Goal: Task Accomplishment & Management: Complete application form

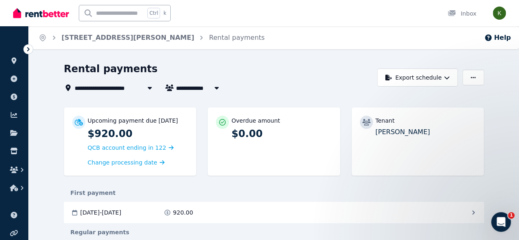
click at [32, 50] on div at bounding box center [28, 49] width 10 height 10
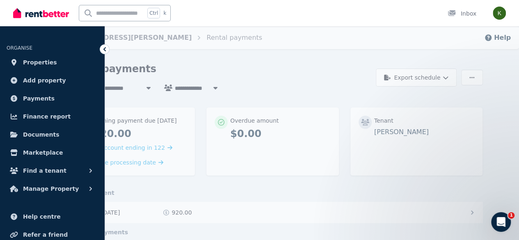
click at [29, 62] on span "Properties" at bounding box center [40, 62] width 34 height 10
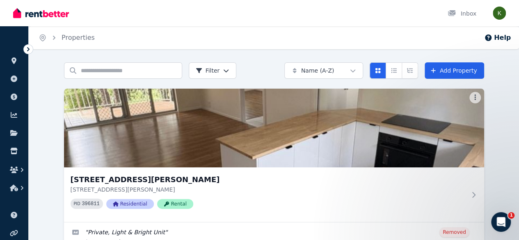
click at [94, 143] on img at bounding box center [274, 128] width 420 height 79
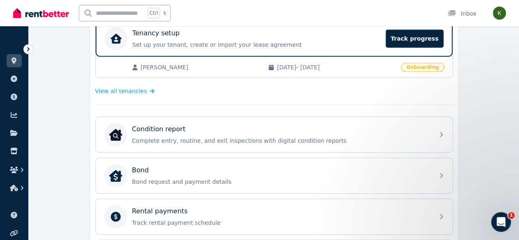
scroll to position [178, 0]
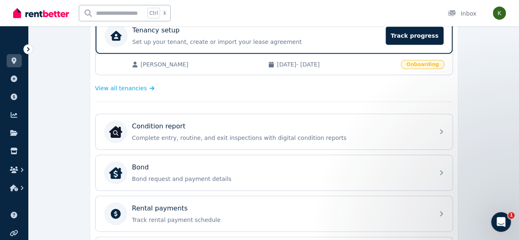
click at [431, 138] on div "Condition report Complete entry, routine, and exit inspections with digital con…" at bounding box center [274, 131] width 357 height 35
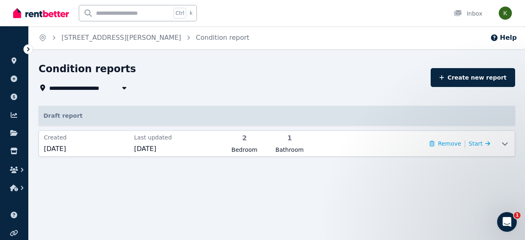
click at [485, 142] on icon at bounding box center [487, 144] width 5 height 6
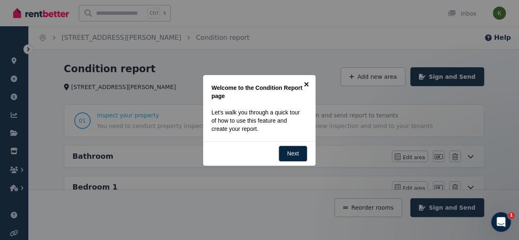
click at [304, 86] on link "×" at bounding box center [306, 84] width 18 height 18
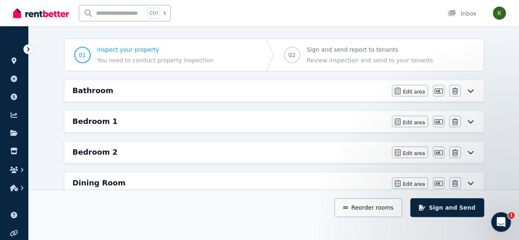
scroll to position [67, 0]
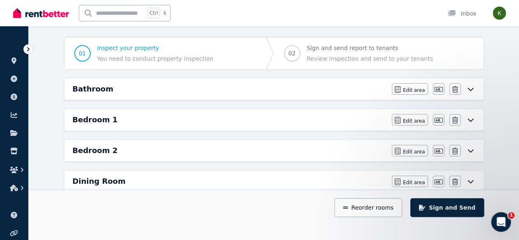
drag, startPoint x: 472, startPoint y: 94, endPoint x: 479, endPoint y: 91, distance: 7.4
click at [479, 91] on div "Bathroom Edit area Edit area Edit name [GEOGRAPHIC_DATA]" at bounding box center [273, 88] width 419 height 21
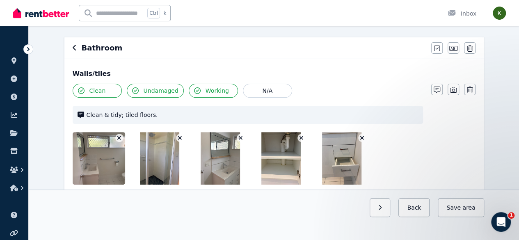
scroll to position [0, 0]
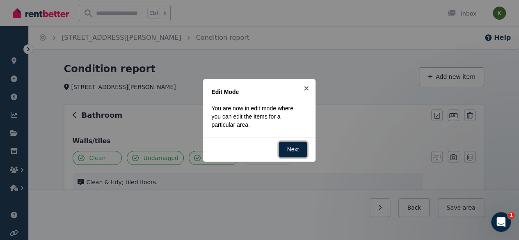
click at [288, 153] on link "Next" at bounding box center [292, 149] width 29 height 16
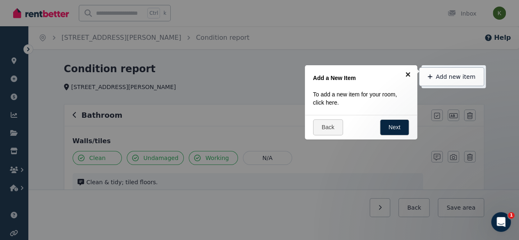
click at [407, 78] on link "×" at bounding box center [408, 74] width 18 height 18
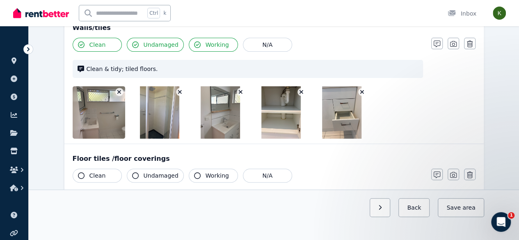
scroll to position [125, 0]
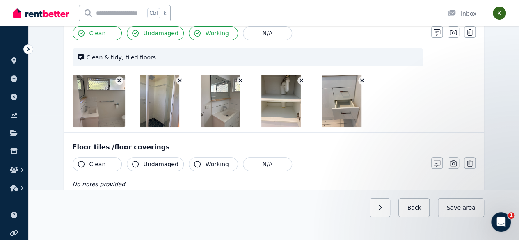
click at [80, 162] on icon "button" at bounding box center [81, 164] width 7 height 7
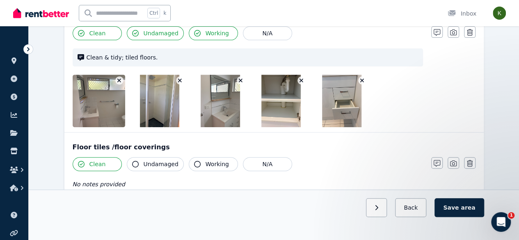
click at [135, 164] on icon "button" at bounding box center [135, 164] width 7 height 7
click at [119, 183] on div "No notes provided" at bounding box center [248, 184] width 350 height 10
click at [433, 164] on button "button" at bounding box center [436, 162] width 11 height 11
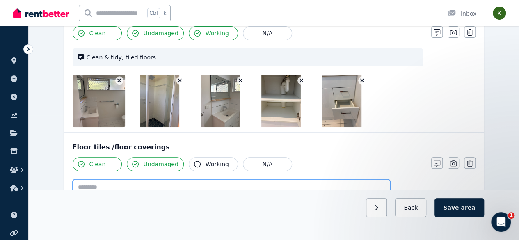
click at [185, 185] on textarea at bounding box center [231, 195] width 317 height 32
type textarea "*"
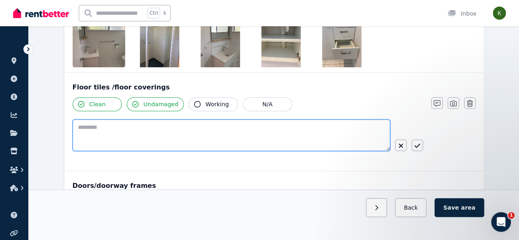
scroll to position [190, 0]
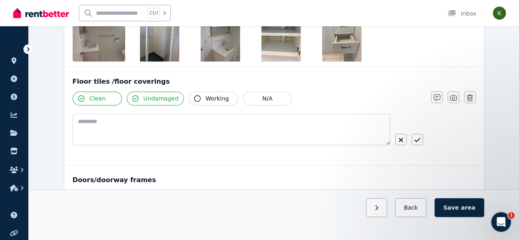
click at [415, 141] on icon "button" at bounding box center [417, 140] width 6 height 7
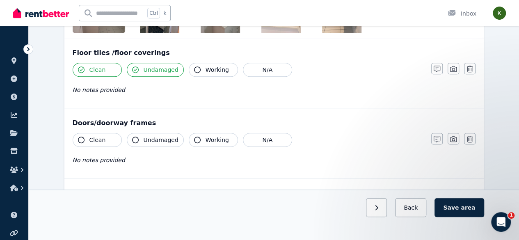
scroll to position [219, 0]
click at [91, 141] on span "Clean" at bounding box center [97, 139] width 16 height 8
click at [150, 138] on span "Undamaged" at bounding box center [161, 139] width 35 height 8
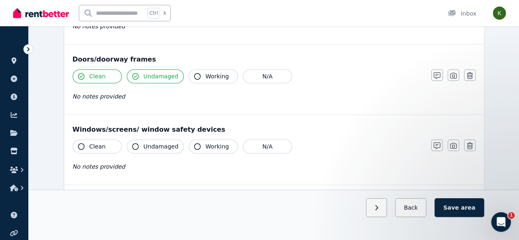
scroll to position [290, 0]
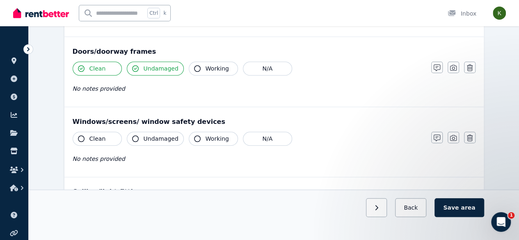
click at [106, 140] on button "Clean" at bounding box center [97, 139] width 49 height 14
click at [159, 140] on span "Undamaged" at bounding box center [161, 139] width 35 height 8
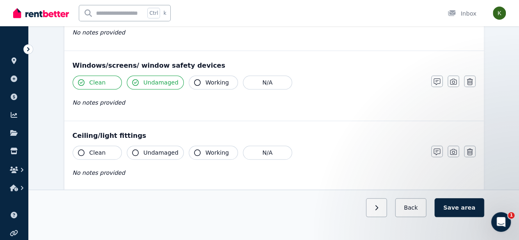
scroll to position [354, 0]
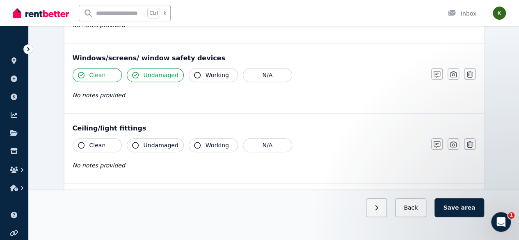
click at [102, 148] on button "Clean" at bounding box center [97, 145] width 49 height 14
click at [156, 149] on button "Undamaged" at bounding box center [155, 145] width 57 height 14
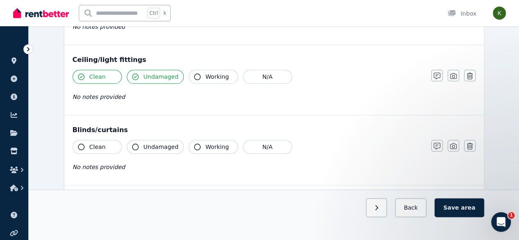
scroll to position [427, 0]
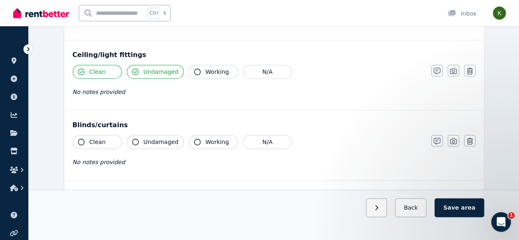
click at [266, 142] on button "N/A" at bounding box center [267, 142] width 49 height 14
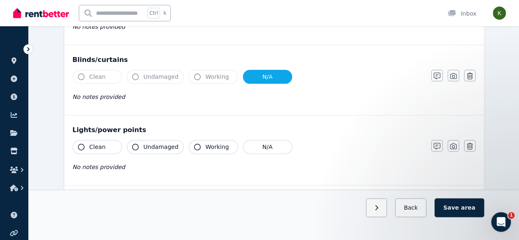
scroll to position [497, 0]
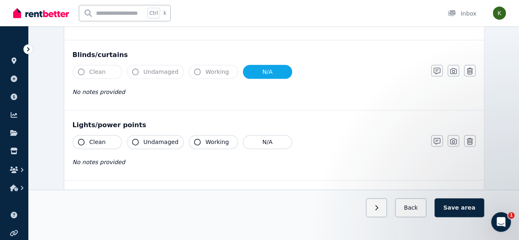
click at [107, 142] on button "Clean" at bounding box center [97, 142] width 49 height 14
click at [149, 141] on span "Undamaged" at bounding box center [161, 142] width 35 height 8
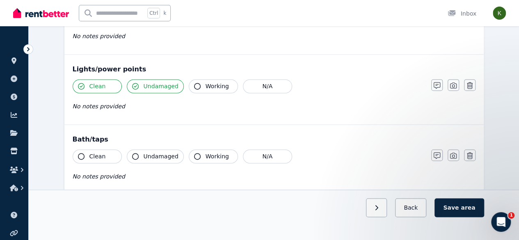
scroll to position [554, 0]
click at [105, 153] on button "Clean" at bounding box center [97, 156] width 49 height 14
click at [148, 155] on span "Undamaged" at bounding box center [161, 156] width 35 height 8
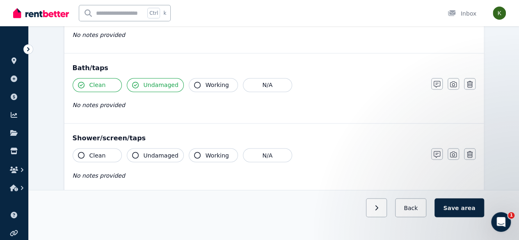
scroll to position [628, 0]
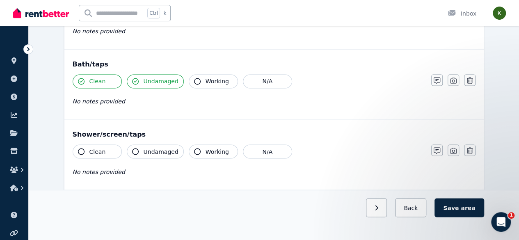
click at [105, 151] on button "Clean" at bounding box center [97, 151] width 49 height 14
click at [151, 150] on span "Undamaged" at bounding box center [161, 151] width 35 height 8
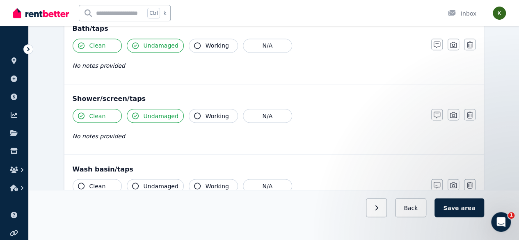
scroll to position [666, 0]
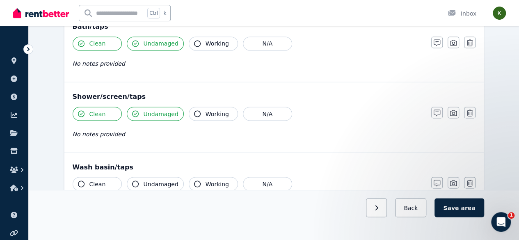
click at [107, 178] on button "Clean" at bounding box center [97, 184] width 49 height 14
click at [155, 180] on span "Undamaged" at bounding box center [161, 184] width 35 height 8
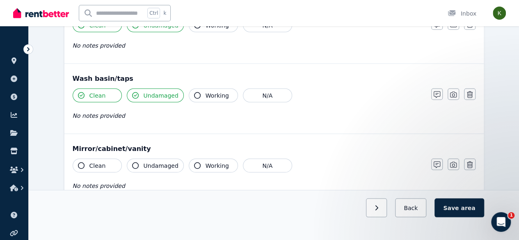
scroll to position [755, 0]
click at [105, 161] on button "Clean" at bounding box center [97, 165] width 49 height 14
click at [150, 162] on span "Undamaged" at bounding box center [161, 165] width 35 height 8
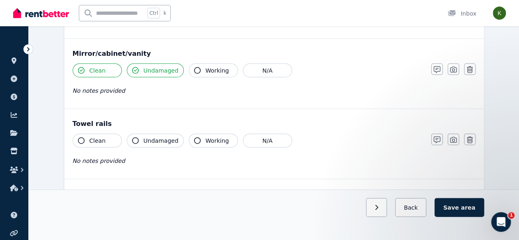
scroll to position [851, 0]
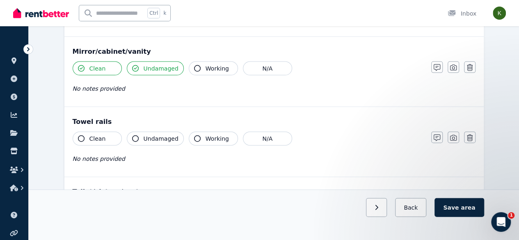
click at [114, 132] on button "Clean" at bounding box center [97, 139] width 49 height 14
click at [150, 137] on span "Undamaged" at bounding box center [161, 139] width 35 height 8
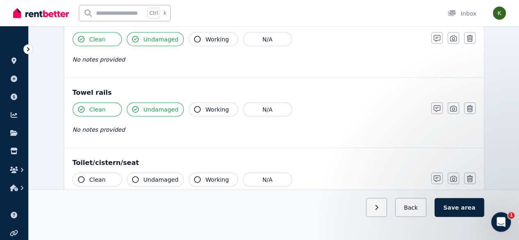
scroll to position [890, 0]
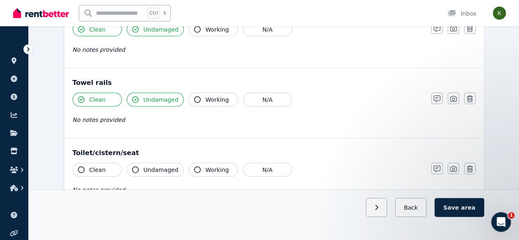
click at [103, 167] on span "Clean" at bounding box center [97, 170] width 16 height 8
click at [154, 167] on span "Undamaged" at bounding box center [161, 170] width 35 height 8
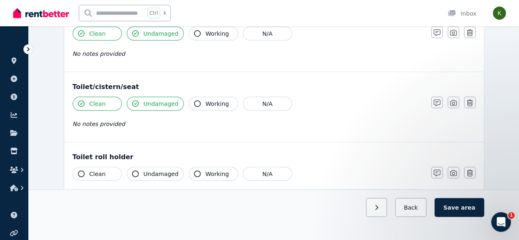
scroll to position [963, 0]
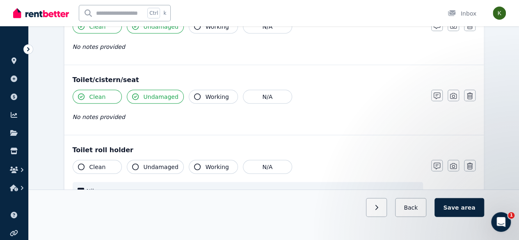
click at [108, 162] on button "Clean" at bounding box center [97, 167] width 49 height 14
click at [146, 166] on button "Undamaged" at bounding box center [155, 167] width 57 height 14
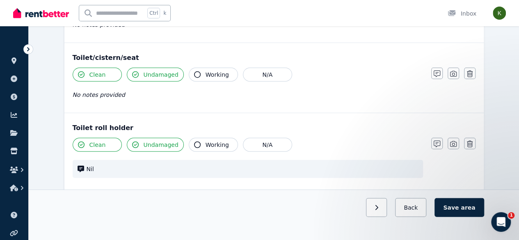
scroll to position [988, 0]
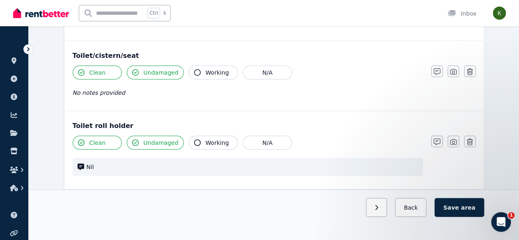
click at [472, 212] on span "area" at bounding box center [468, 207] width 14 height 8
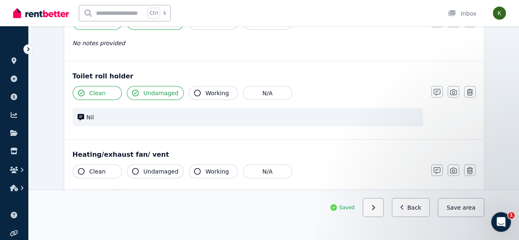
scroll to position [1038, 0]
click at [277, 168] on button "N/A" at bounding box center [267, 171] width 49 height 14
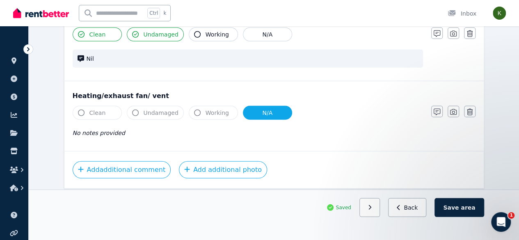
scroll to position [1102, 0]
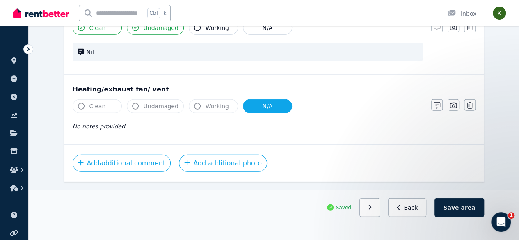
click at [468, 212] on span "area" at bounding box center [468, 207] width 14 height 8
click at [419, 217] on button "Back" at bounding box center [411, 207] width 38 height 19
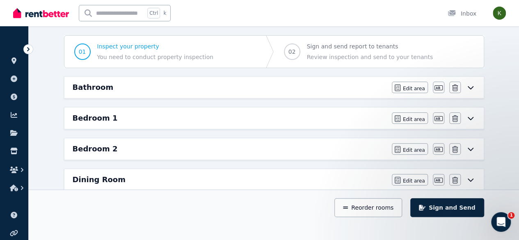
scroll to position [63, 0]
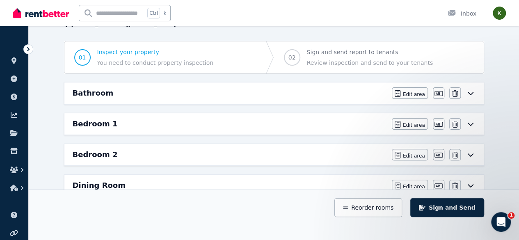
click at [470, 123] on icon at bounding box center [470, 124] width 10 height 7
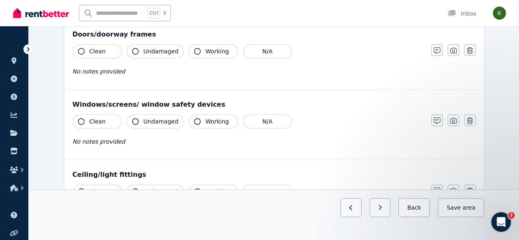
scroll to position [245, 0]
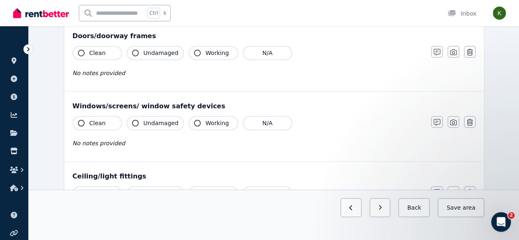
click at [268, 122] on button "N/A" at bounding box center [267, 123] width 49 height 14
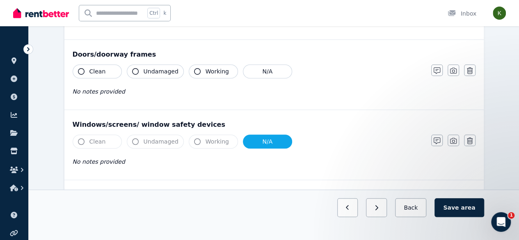
scroll to position [224, 0]
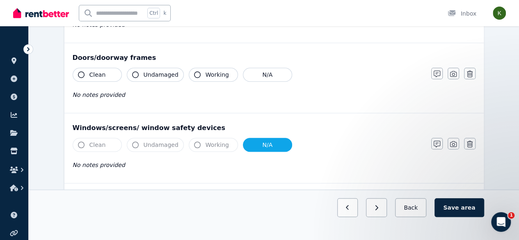
click at [470, 143] on icon "button" at bounding box center [470, 144] width 6 height 7
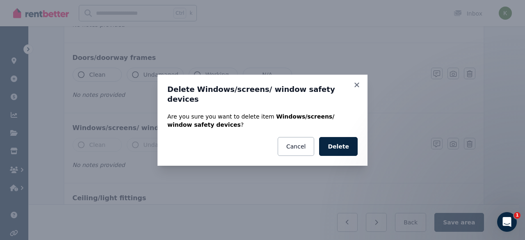
click at [344, 142] on button "Delete" at bounding box center [338, 146] width 39 height 19
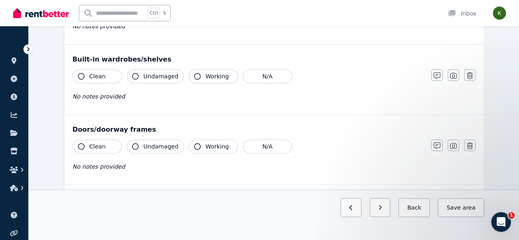
scroll to position [151, 0]
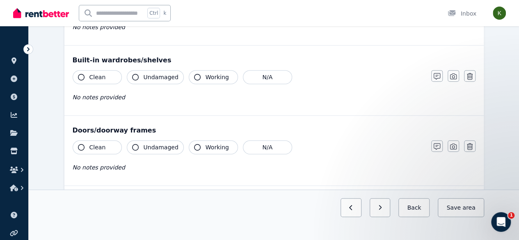
click at [98, 141] on button "Clean" at bounding box center [97, 147] width 49 height 14
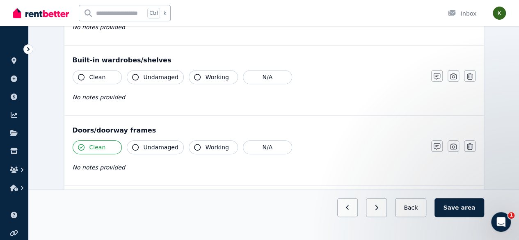
click at [151, 147] on span "Undamaged" at bounding box center [161, 147] width 35 height 8
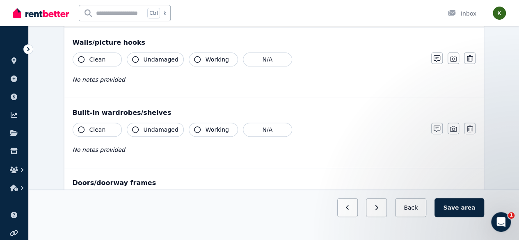
scroll to position [98, 0]
click at [102, 126] on span "Clean" at bounding box center [97, 130] width 16 height 8
click at [153, 130] on span "Undamaged" at bounding box center [161, 130] width 35 height 8
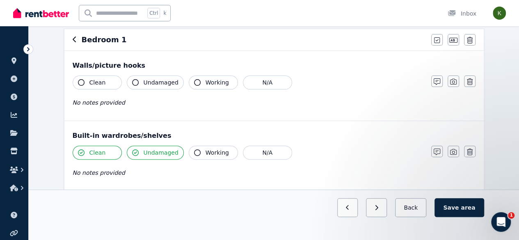
scroll to position [69, 0]
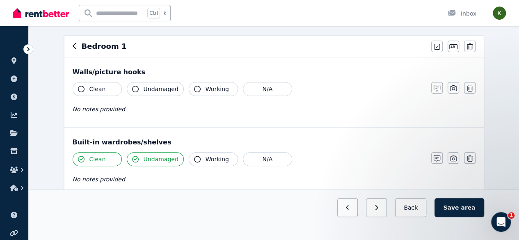
click at [103, 93] on button "Clean" at bounding box center [97, 89] width 49 height 14
click at [144, 89] on span "Undamaged" at bounding box center [161, 89] width 35 height 8
click at [470, 88] on icon "button" at bounding box center [470, 88] width 6 height 7
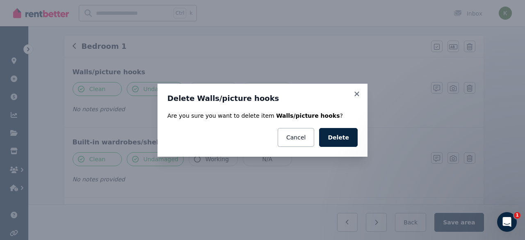
click at [352, 141] on button "Delete" at bounding box center [338, 137] width 39 height 19
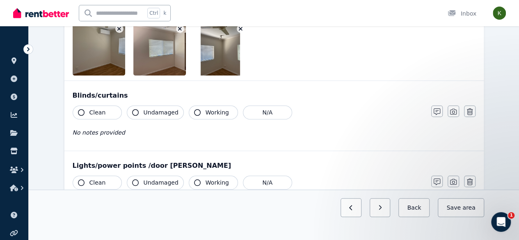
scroll to position [373, 0]
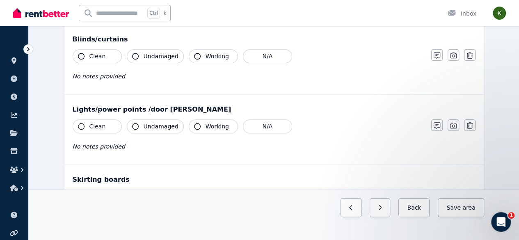
click at [101, 58] on button "Clean" at bounding box center [97, 56] width 49 height 14
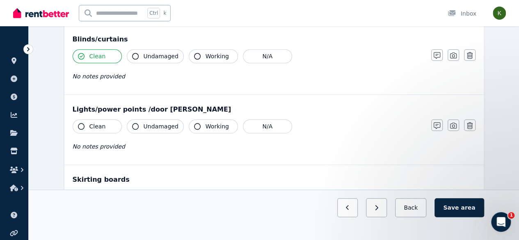
click at [146, 55] on span "Undamaged" at bounding box center [161, 56] width 35 height 8
click at [104, 123] on button "Clean" at bounding box center [97, 126] width 49 height 14
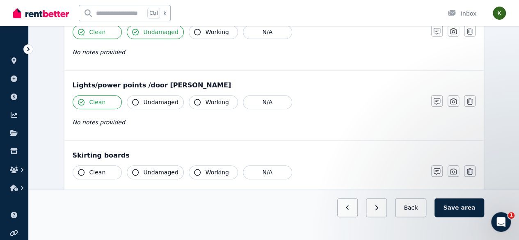
scroll to position [403, 0]
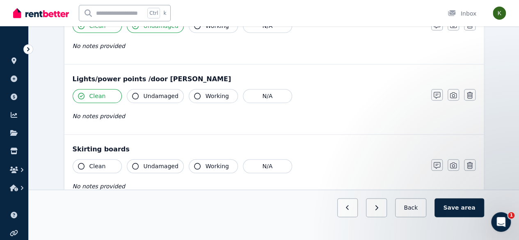
click at [103, 166] on span "Clean" at bounding box center [97, 166] width 16 height 8
click at [159, 165] on span "Undamaged" at bounding box center [161, 166] width 35 height 8
click at [471, 162] on icon "button" at bounding box center [470, 165] width 6 height 7
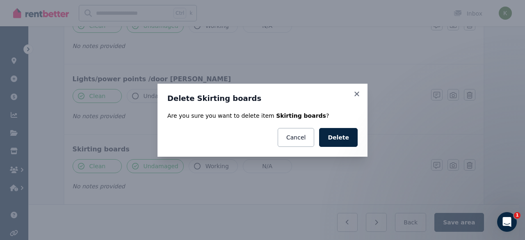
click at [342, 135] on button "Delete" at bounding box center [338, 137] width 39 height 19
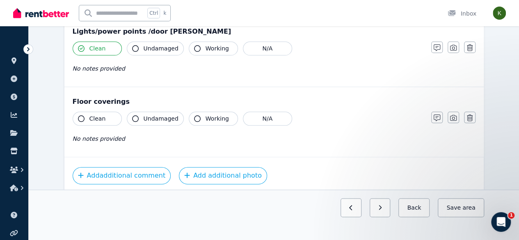
scroll to position [456, 0]
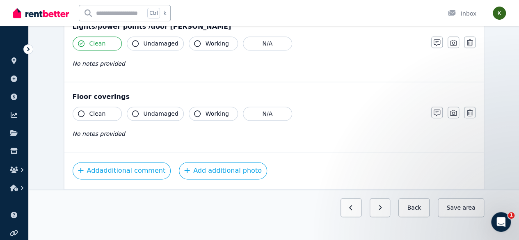
click at [93, 116] on button "Clean" at bounding box center [97, 114] width 49 height 14
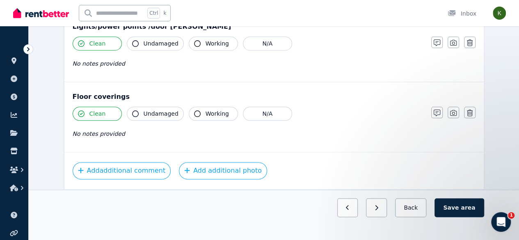
click at [139, 113] on button "Undamaged" at bounding box center [155, 114] width 57 height 14
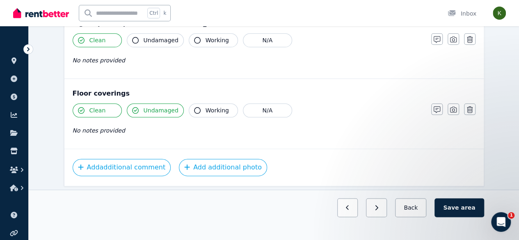
scroll to position [467, 0]
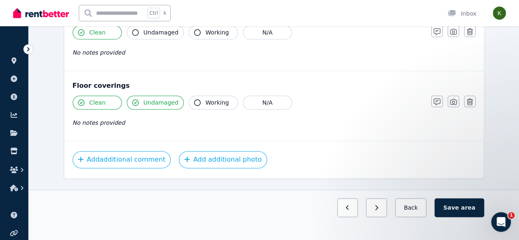
click at [472, 212] on span "area" at bounding box center [468, 207] width 14 height 8
click at [433, 101] on icon "button" at bounding box center [436, 101] width 7 height 7
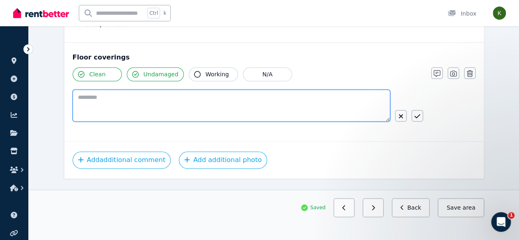
click at [225, 95] on textarea at bounding box center [231, 105] width 317 height 32
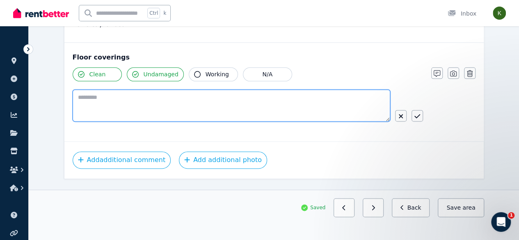
click at [208, 98] on textarea at bounding box center [231, 105] width 317 height 32
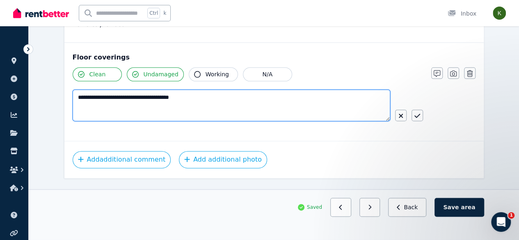
type textarea "**********"
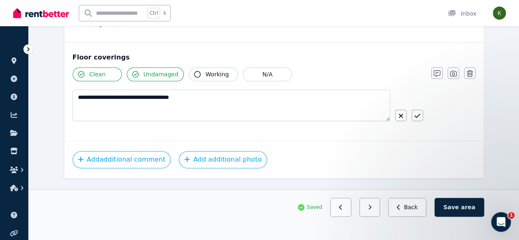
click at [466, 212] on span "area" at bounding box center [468, 207] width 14 height 8
click at [416, 217] on button "Back" at bounding box center [411, 207] width 38 height 19
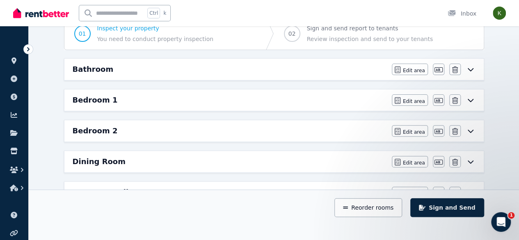
scroll to position [83, 0]
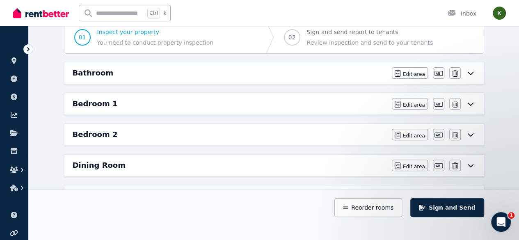
click at [471, 134] on icon at bounding box center [470, 134] width 6 height 3
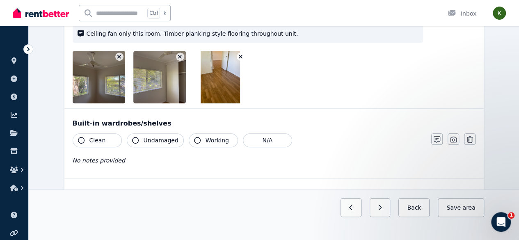
scroll to position [156, 0]
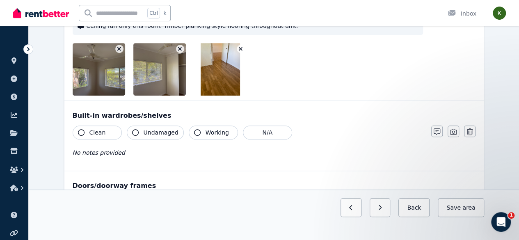
click at [440, 132] on icon "button" at bounding box center [436, 131] width 7 height 7
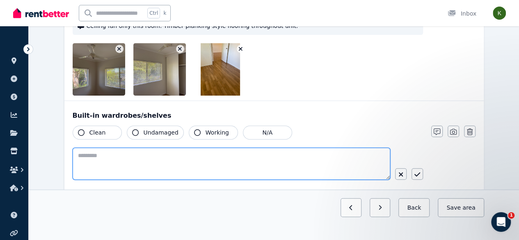
click at [183, 160] on textarea at bounding box center [231, 164] width 317 height 32
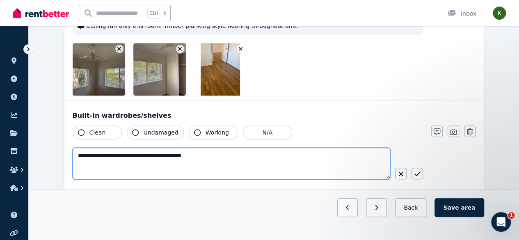
type textarea "**********"
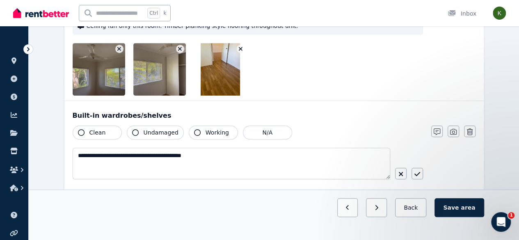
click at [98, 135] on span "Clean" at bounding box center [97, 132] width 16 height 8
click at [148, 132] on span "Undamaged" at bounding box center [161, 132] width 35 height 8
click at [218, 137] on button "Working" at bounding box center [213, 132] width 49 height 14
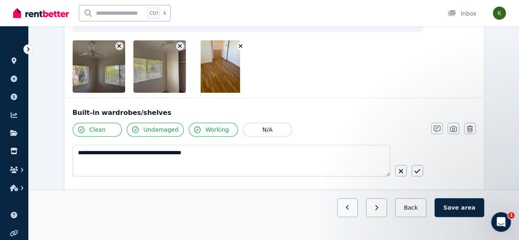
scroll to position [170, 0]
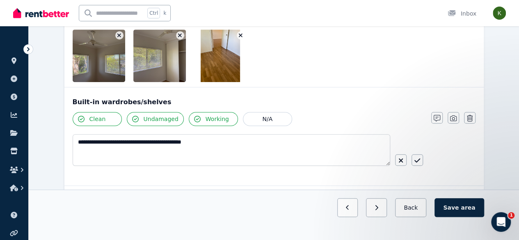
click at [418, 158] on icon "button" at bounding box center [417, 160] width 6 height 7
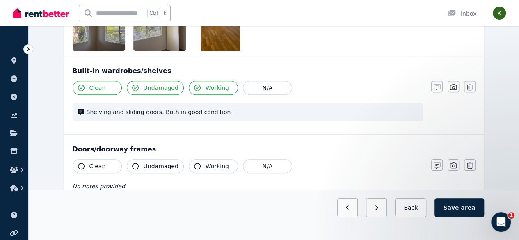
scroll to position [201, 0]
click at [105, 163] on button "Clean" at bounding box center [97, 166] width 49 height 14
click at [150, 165] on span "Undamaged" at bounding box center [161, 166] width 35 height 8
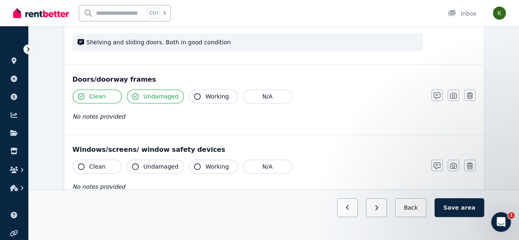
scroll to position [287, 0]
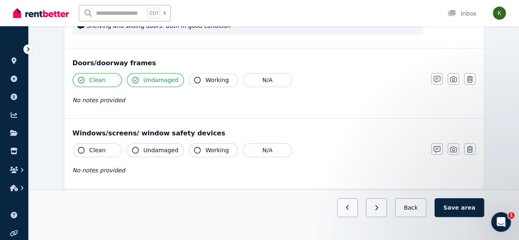
click at [107, 147] on button "Clean" at bounding box center [97, 150] width 49 height 14
click at [157, 147] on span "Undamaged" at bounding box center [161, 150] width 35 height 8
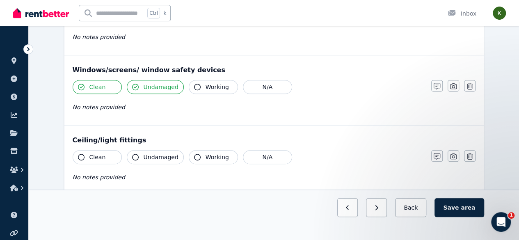
scroll to position [351, 0]
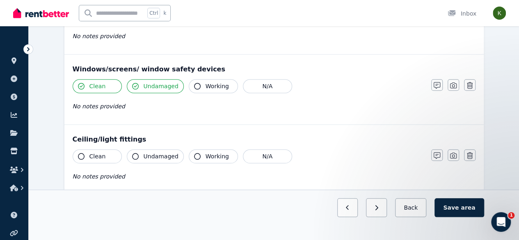
click at [436, 84] on icon "button" at bounding box center [436, 85] width 7 height 7
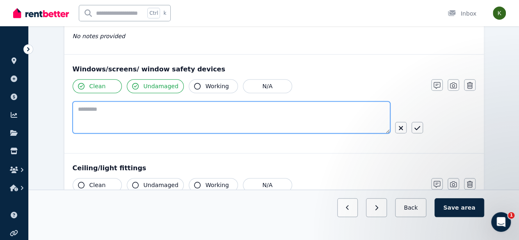
click at [319, 122] on textarea at bounding box center [231, 117] width 317 height 32
type textarea "**********"
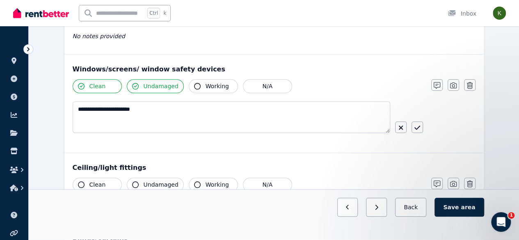
click at [417, 126] on icon "button" at bounding box center [417, 127] width 6 height 7
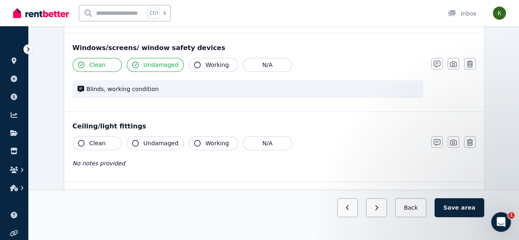
scroll to position [381, 0]
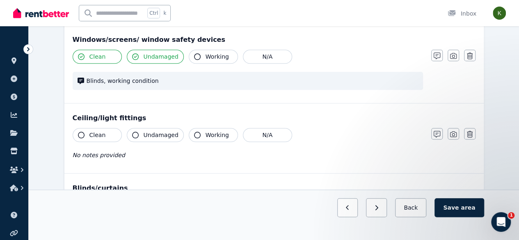
click at [109, 137] on button "Clean" at bounding box center [97, 135] width 49 height 14
click at [144, 134] on span "Undamaged" at bounding box center [161, 135] width 35 height 8
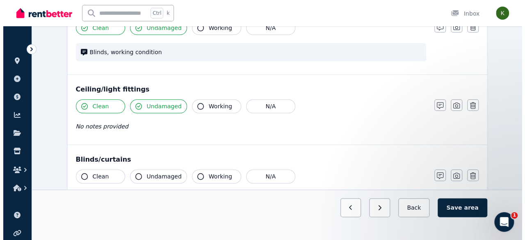
scroll to position [414, 0]
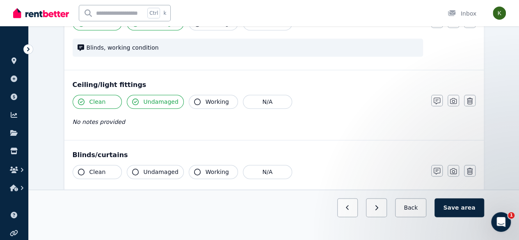
click at [470, 171] on icon "button" at bounding box center [470, 171] width 6 height 7
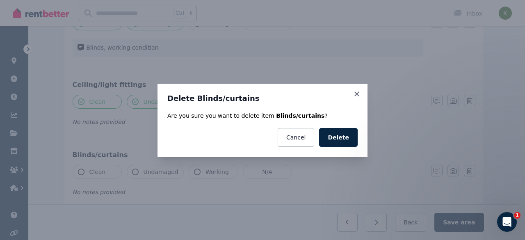
click at [345, 138] on button "Delete" at bounding box center [338, 137] width 39 height 19
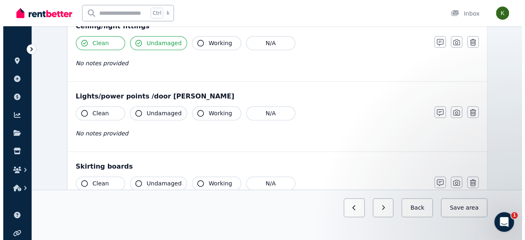
scroll to position [473, 0]
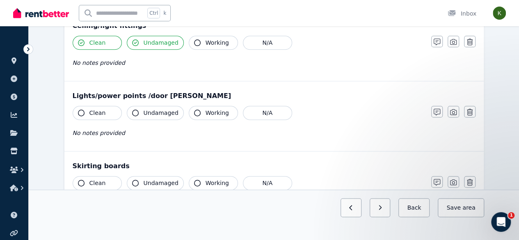
click at [471, 180] on icon "button" at bounding box center [470, 182] width 6 height 7
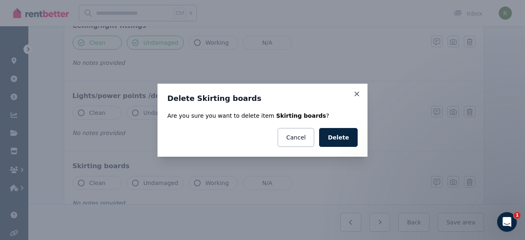
click at [347, 143] on button "Delete" at bounding box center [338, 137] width 39 height 19
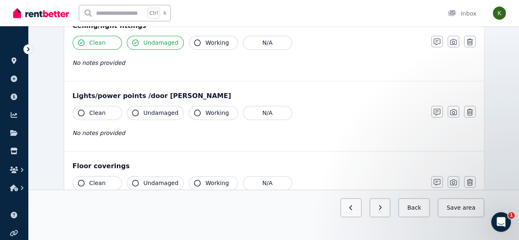
click at [469, 110] on icon "button" at bounding box center [470, 112] width 6 height 7
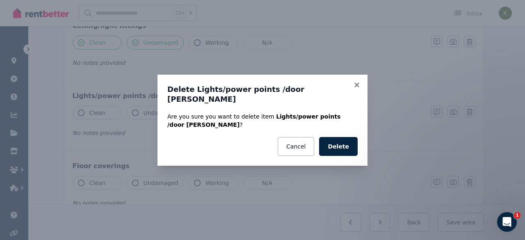
click at [343, 139] on button "Delete" at bounding box center [338, 146] width 39 height 19
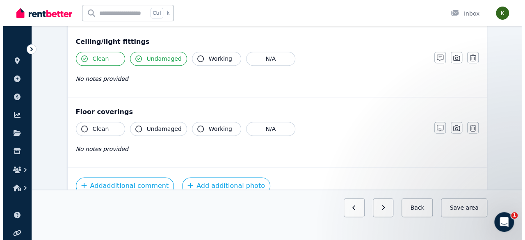
scroll to position [458, 0]
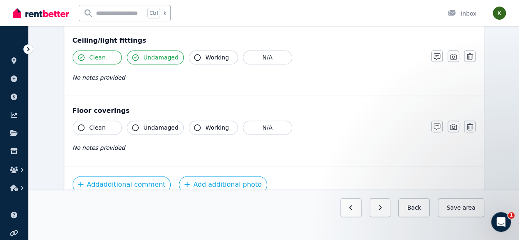
click at [469, 125] on icon "button" at bounding box center [470, 126] width 6 height 7
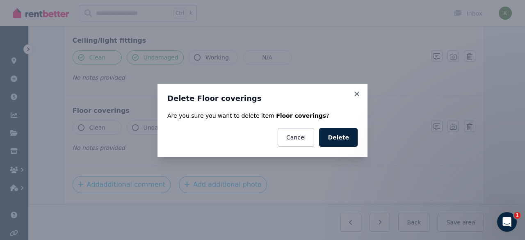
click at [347, 138] on button "Delete" at bounding box center [338, 137] width 39 height 19
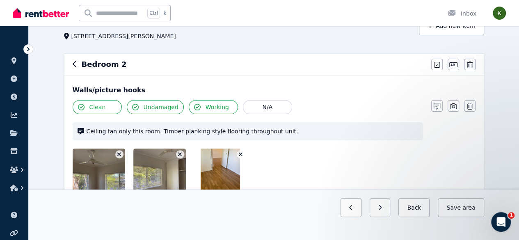
scroll to position [48, 0]
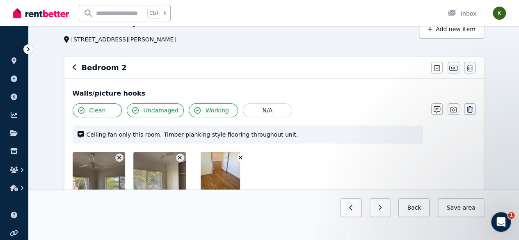
click at [121, 92] on div "Walls/picture hooks" at bounding box center [274, 94] width 403 height 10
click at [434, 66] on icon "button" at bounding box center [437, 68] width 6 height 7
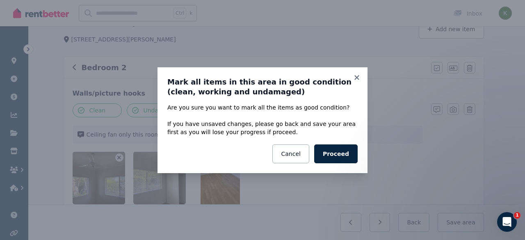
click at [347, 155] on button "Proceed" at bounding box center [335, 153] width 43 height 19
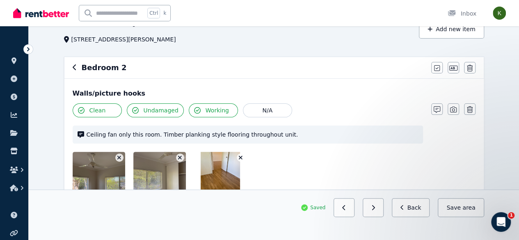
click at [450, 68] on icon "button" at bounding box center [453, 68] width 8 height 7
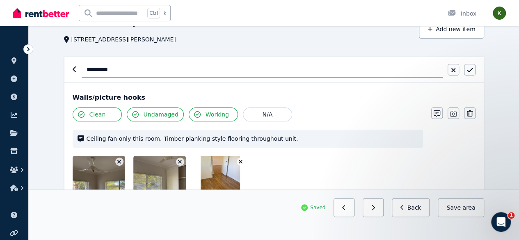
type input "*********"
click at [124, 100] on div "Walls/picture hooks" at bounding box center [274, 98] width 403 height 10
click at [470, 71] on icon "button" at bounding box center [470, 70] width 6 height 7
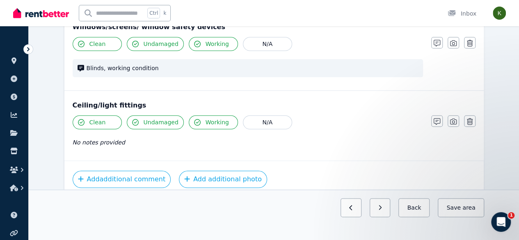
scroll to position [413, 0]
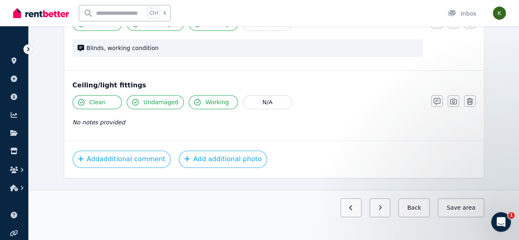
click at [422, 217] on button "Back" at bounding box center [413, 207] width 31 height 19
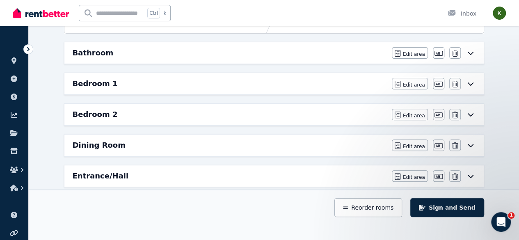
scroll to position [100, 0]
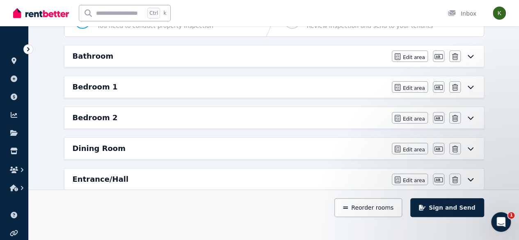
click at [467, 147] on icon at bounding box center [470, 148] width 10 height 7
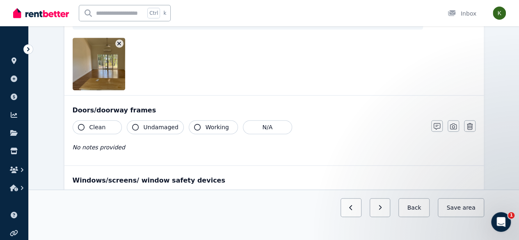
scroll to position [176, 0]
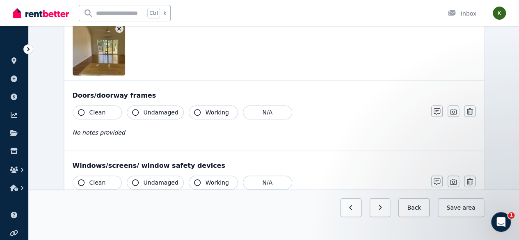
click at [353, 189] on div "Clean Undamaged Working N/A No notes provided" at bounding box center [248, 196] width 350 height 40
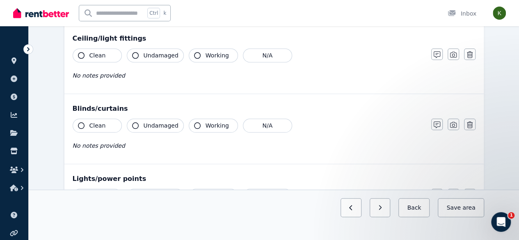
scroll to position [375, 0]
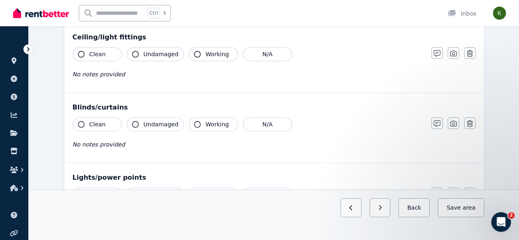
click at [470, 122] on icon "button" at bounding box center [470, 123] width 6 height 7
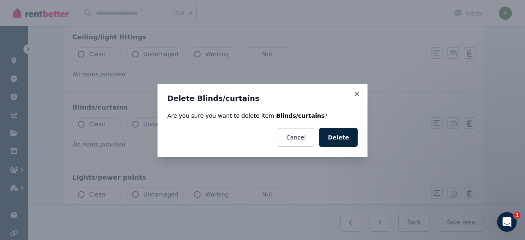
click at [352, 137] on button "Delete" at bounding box center [338, 137] width 39 height 19
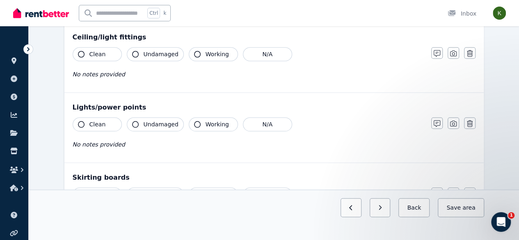
click at [470, 191] on icon "button" at bounding box center [470, 193] width 6 height 7
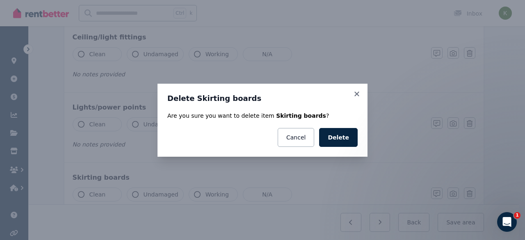
click at [338, 144] on button "Delete" at bounding box center [338, 137] width 39 height 19
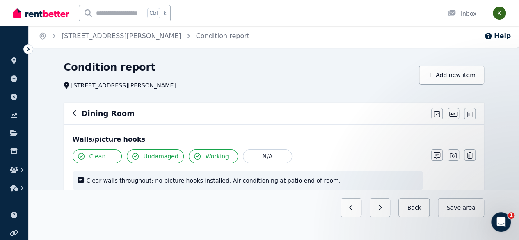
scroll to position [0, 0]
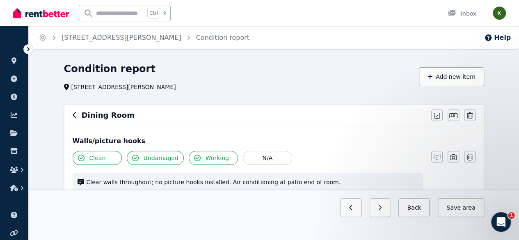
click at [435, 114] on icon "button" at bounding box center [437, 115] width 6 height 7
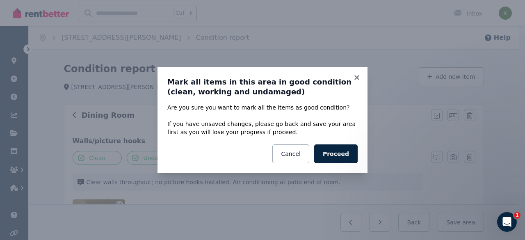
click at [350, 155] on button "Proceed" at bounding box center [335, 153] width 43 height 19
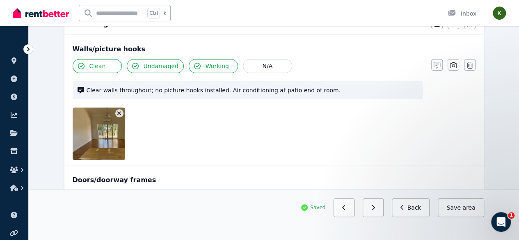
scroll to position [93, 0]
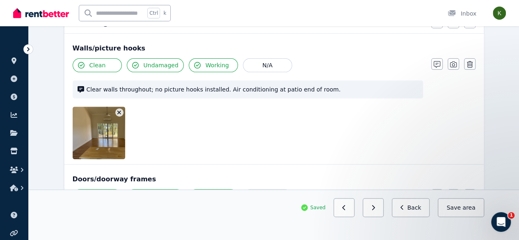
click at [465, 212] on span "area" at bounding box center [468, 207] width 13 height 8
click at [417, 217] on button "Back" at bounding box center [411, 207] width 38 height 19
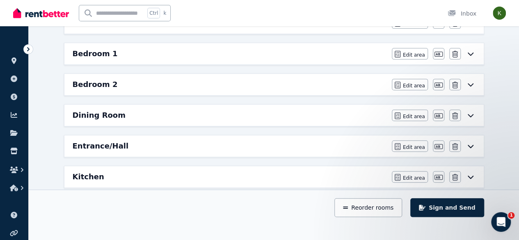
click at [470, 115] on icon at bounding box center [470, 115] width 10 height 7
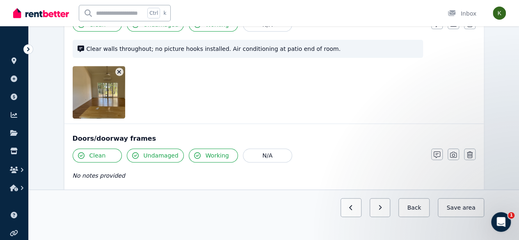
scroll to position [0, 0]
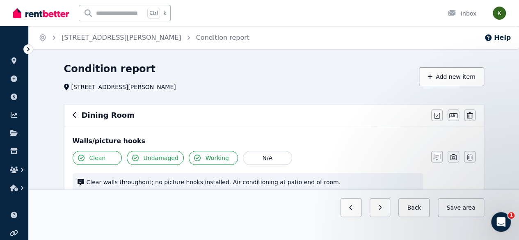
click at [420, 217] on button "Back" at bounding box center [413, 207] width 31 height 19
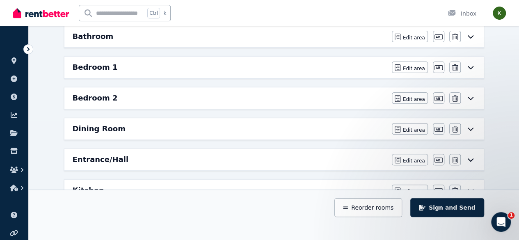
scroll to position [123, 0]
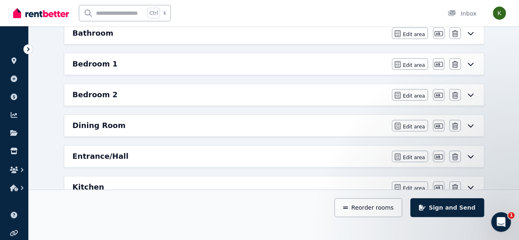
click at [469, 156] on icon at bounding box center [470, 156] width 10 height 7
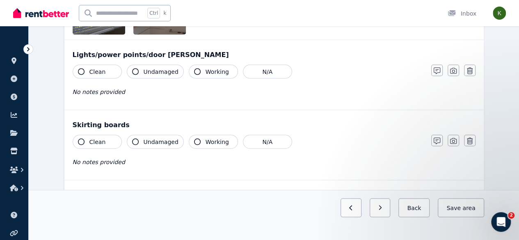
scroll to position [741, 0]
click at [472, 137] on icon "button" at bounding box center [470, 140] width 6 height 7
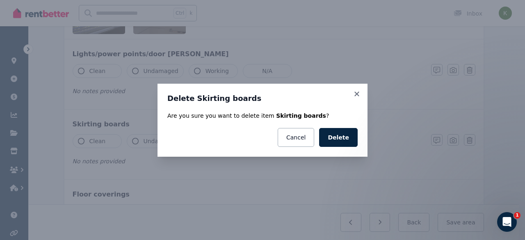
click at [346, 141] on button "Delete" at bounding box center [338, 137] width 39 height 19
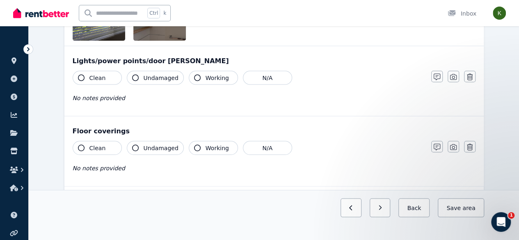
scroll to position [729, 0]
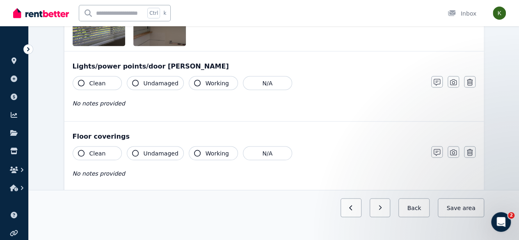
click at [435, 79] on icon "button" at bounding box center [436, 82] width 7 height 7
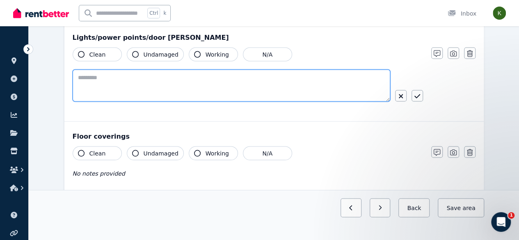
click at [167, 77] on textarea at bounding box center [231, 85] width 317 height 32
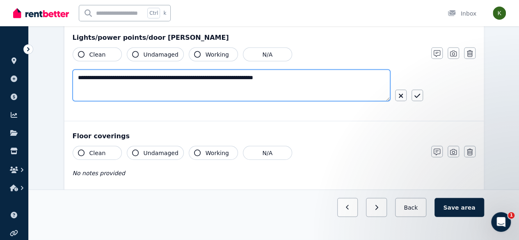
type textarea "**********"
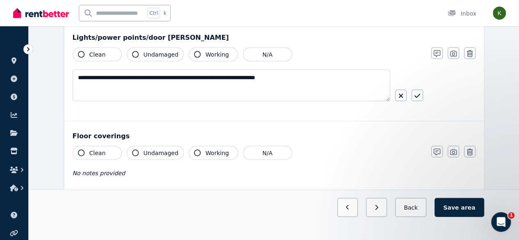
click at [417, 94] on icon "button" at bounding box center [417, 95] width 6 height 7
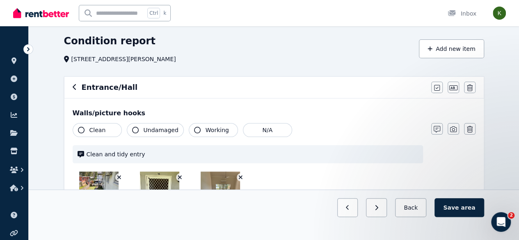
scroll to position [0, 0]
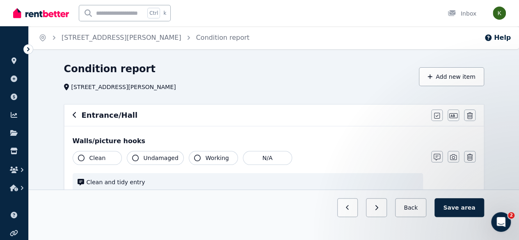
click at [437, 114] on icon "button" at bounding box center [437, 115] width 6 height 7
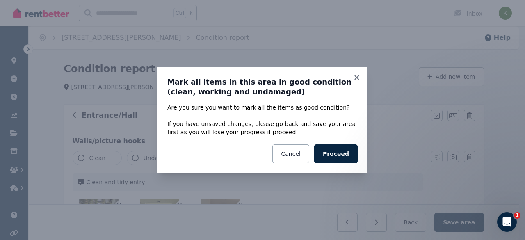
click at [343, 157] on button "Proceed" at bounding box center [335, 153] width 43 height 19
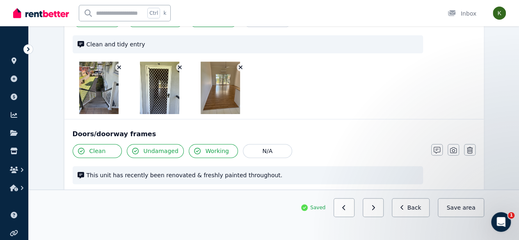
scroll to position [140, 0]
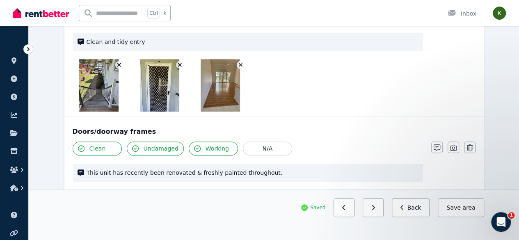
click at [464, 217] on button "Save area" at bounding box center [461, 207] width 46 height 19
click at [420, 217] on button "Back" at bounding box center [411, 207] width 38 height 19
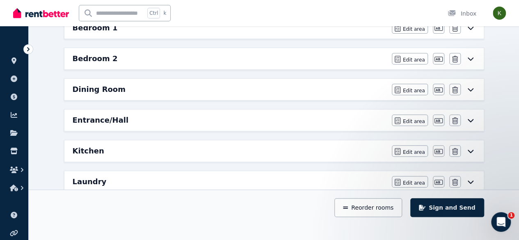
scroll to position [158, 0]
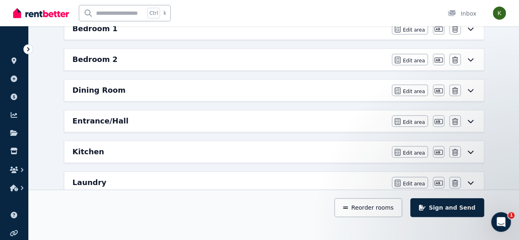
click at [472, 153] on div "Edit area Edit area Edit name [GEOGRAPHIC_DATA]" at bounding box center [434, 151] width 84 height 11
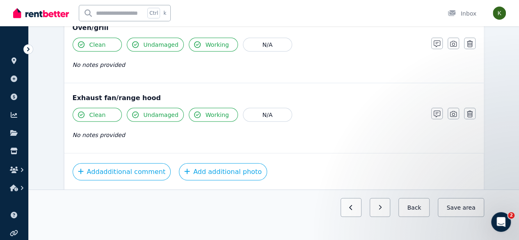
scroll to position [1129, 0]
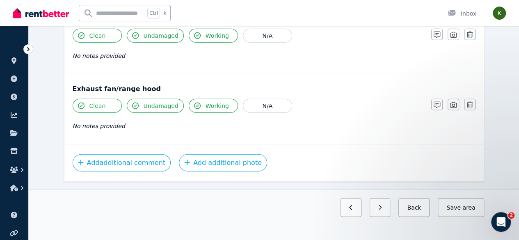
click at [469, 212] on span "area" at bounding box center [468, 207] width 13 height 8
click at [420, 217] on button "Back" at bounding box center [411, 207] width 38 height 19
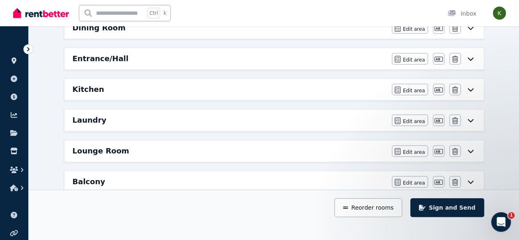
scroll to position [226, 0]
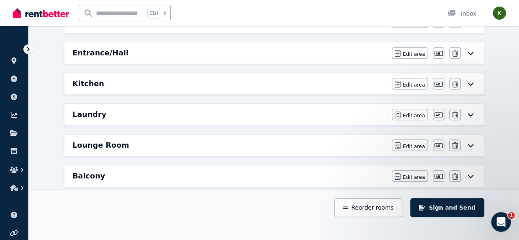
click at [472, 143] on icon at bounding box center [470, 145] width 10 height 7
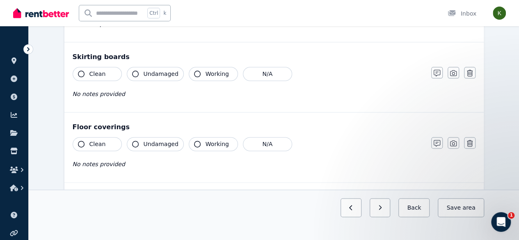
click at [425, 217] on button "Back" at bounding box center [413, 207] width 31 height 19
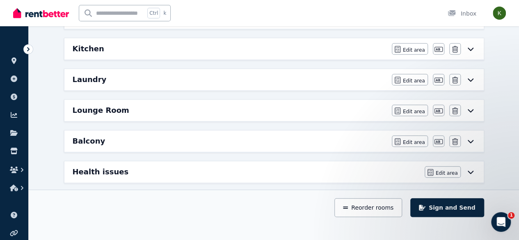
scroll to position [258, 0]
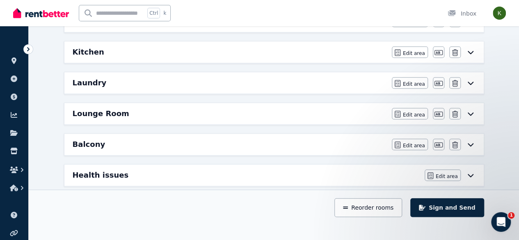
click at [454, 111] on icon "button" at bounding box center [455, 114] width 6 height 7
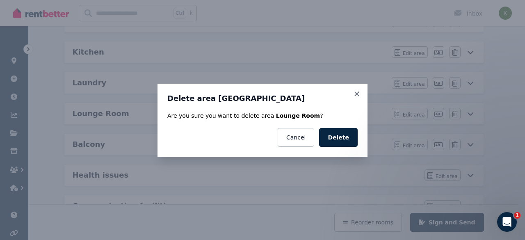
click at [342, 139] on button "Delete" at bounding box center [338, 137] width 39 height 19
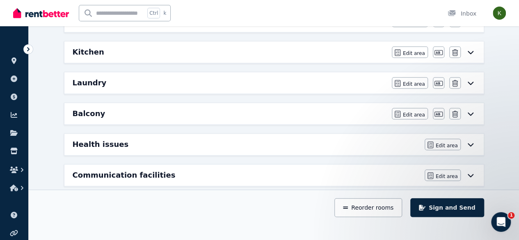
click at [470, 110] on icon at bounding box center [470, 113] width 10 height 7
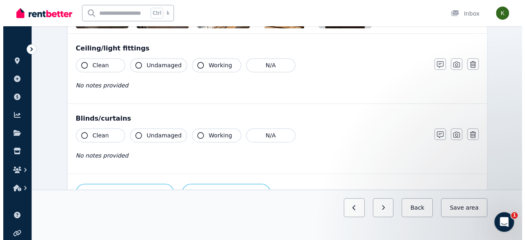
scroll to position [360, 0]
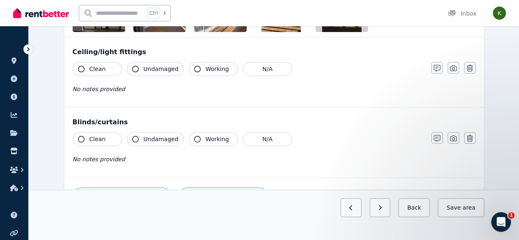
click at [470, 137] on icon "button" at bounding box center [470, 138] width 6 height 7
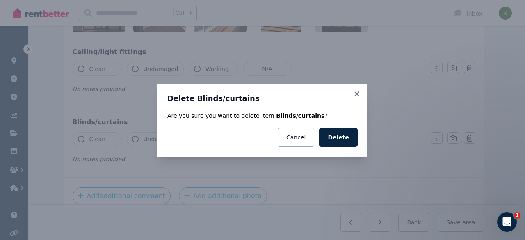
click at [346, 139] on button "Delete" at bounding box center [338, 137] width 39 height 19
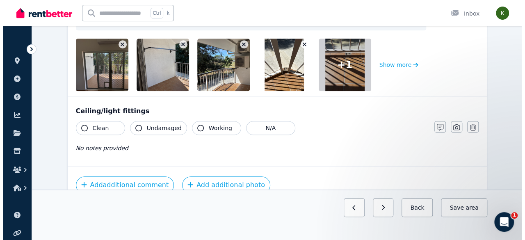
scroll to position [301, 0]
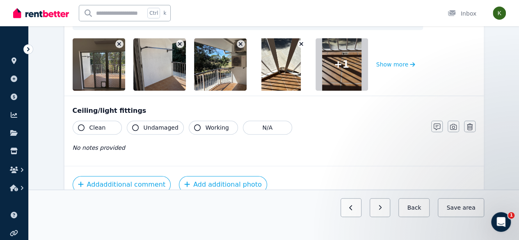
click at [469, 125] on icon "button" at bounding box center [470, 126] width 6 height 7
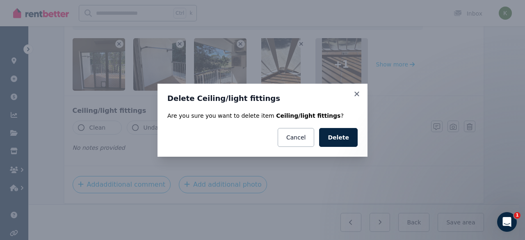
click at [349, 140] on button "Delete" at bounding box center [338, 137] width 39 height 19
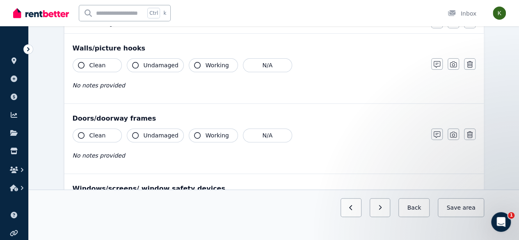
scroll to position [91, 0]
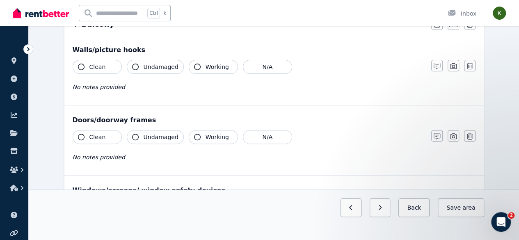
click at [472, 63] on icon "button" at bounding box center [470, 66] width 6 height 7
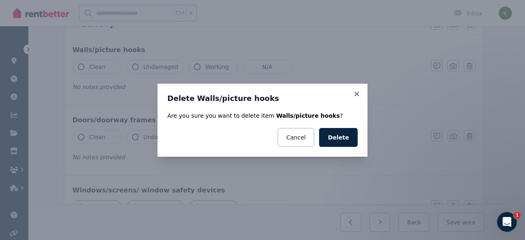
click at [352, 138] on button "Delete" at bounding box center [338, 137] width 39 height 19
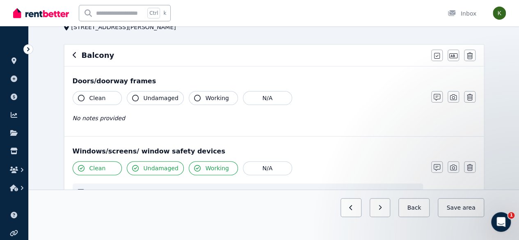
scroll to position [61, 0]
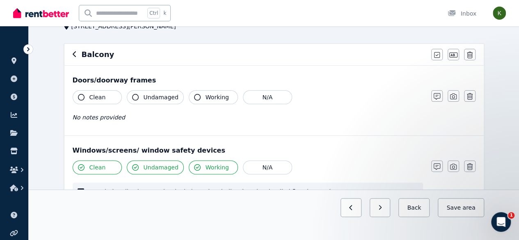
click at [99, 97] on span "Clean" at bounding box center [97, 97] width 16 height 8
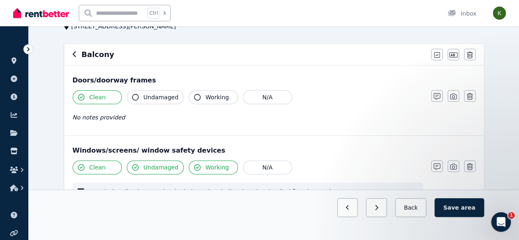
click at [149, 100] on span "Undamaged" at bounding box center [161, 97] width 35 height 8
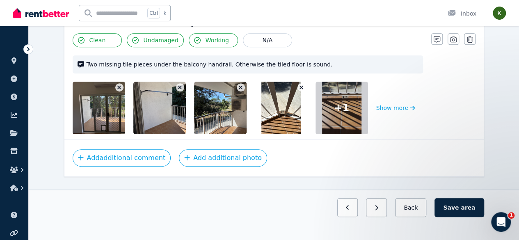
scroll to position [0, 0]
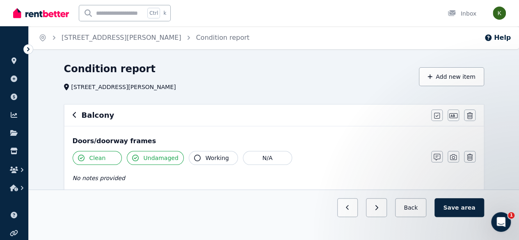
click at [467, 212] on span "area" at bounding box center [468, 207] width 14 height 8
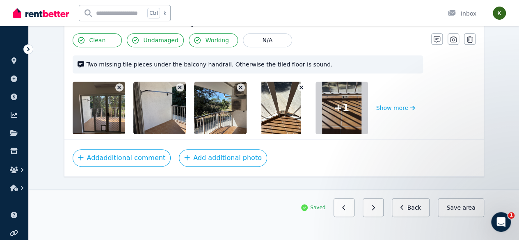
click at [417, 217] on button "Back" at bounding box center [411, 207] width 38 height 19
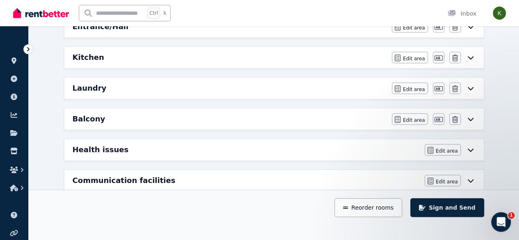
scroll to position [255, 0]
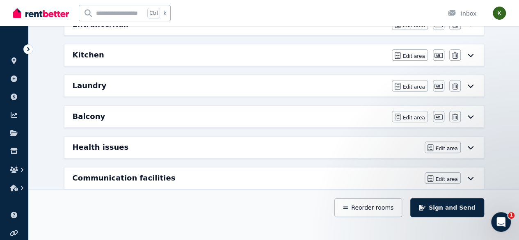
click at [447, 145] on span "Edit area" at bounding box center [447, 148] width 22 height 7
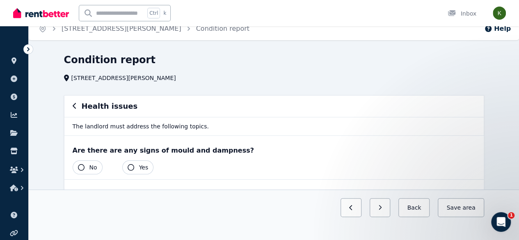
scroll to position [12, 0]
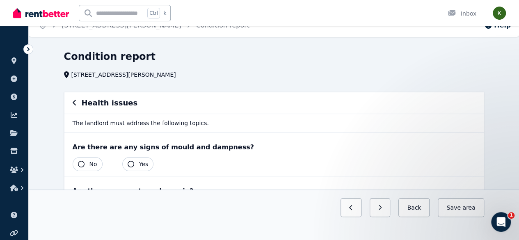
click at [78, 165] on icon "button" at bounding box center [81, 164] width 7 height 7
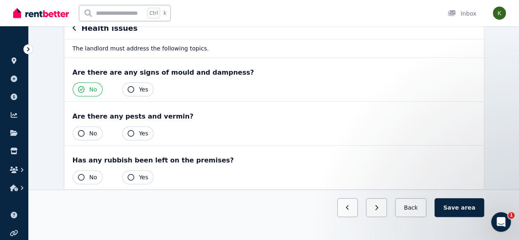
scroll to position [99, 0]
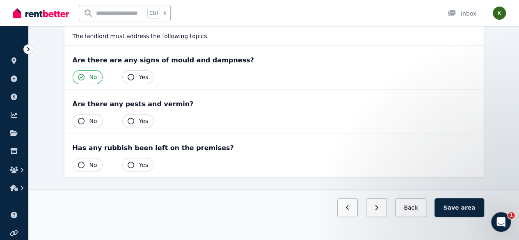
click at [81, 120] on icon "button" at bounding box center [81, 121] width 7 height 7
click at [93, 164] on span "No" at bounding box center [93, 165] width 8 height 8
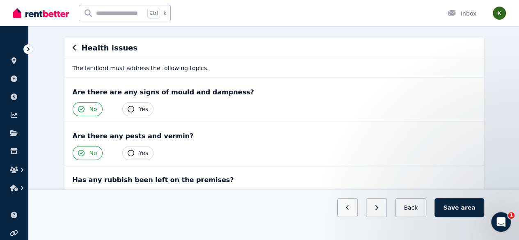
scroll to position [66, 0]
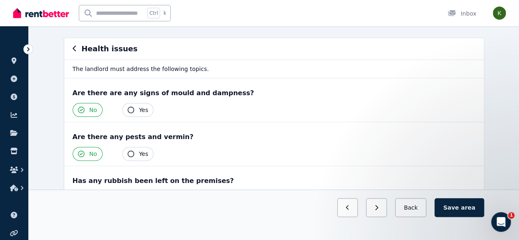
click at [73, 48] on icon "button" at bounding box center [75, 48] width 4 height 7
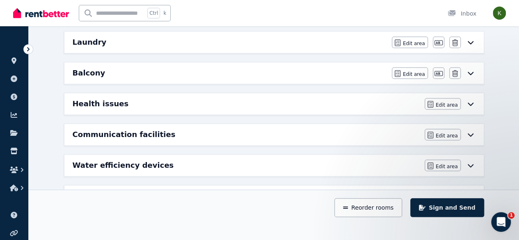
scroll to position [311, 0]
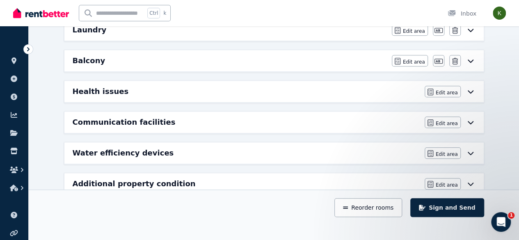
click at [468, 121] on icon at bounding box center [470, 122] width 10 height 7
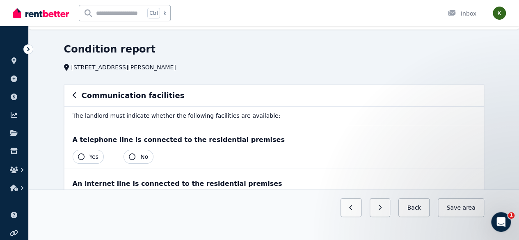
click at [374, 179] on div "An internet line is connected to the residential premises" at bounding box center [274, 184] width 403 height 10
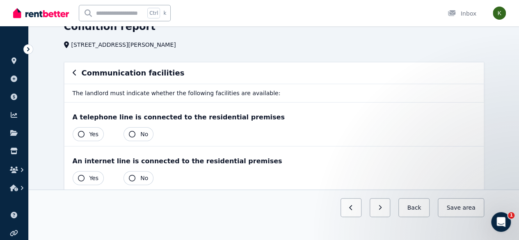
scroll to position [56, 0]
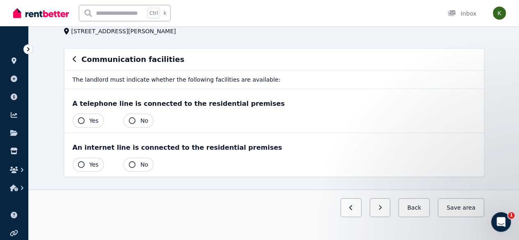
click at [421, 217] on button "Back" at bounding box center [413, 207] width 31 height 19
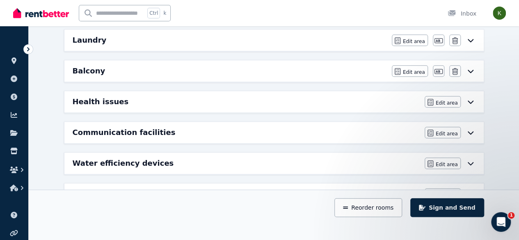
scroll to position [311, 0]
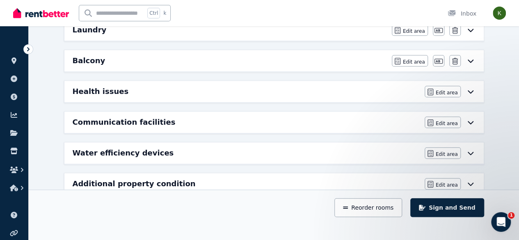
click at [472, 153] on div "Edit area Edit area" at bounding box center [449, 152] width 51 height 11
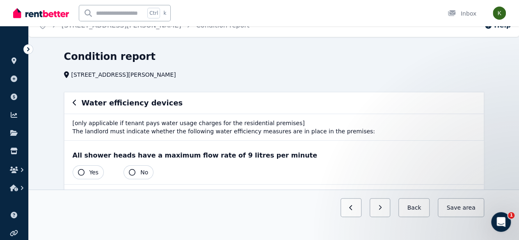
scroll to position [11, 0]
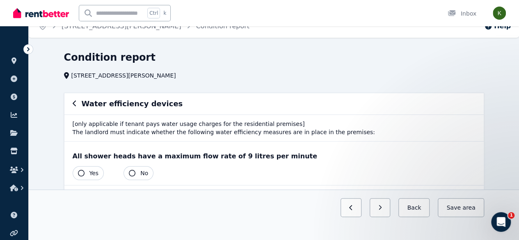
click at [74, 103] on icon "button" at bounding box center [75, 103] width 4 height 7
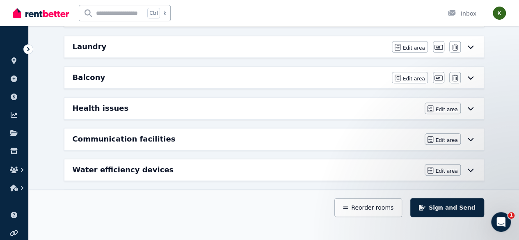
scroll to position [311, 0]
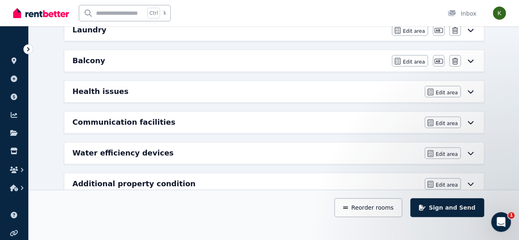
click at [472, 182] on icon at bounding box center [470, 183] width 6 height 3
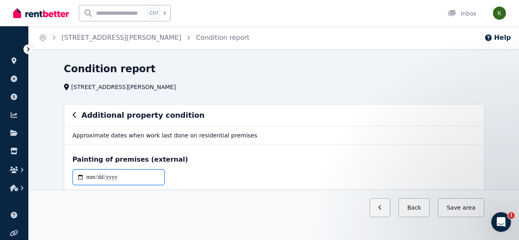
click at [87, 177] on input "date" at bounding box center [119, 177] width 92 height 16
type input "**********"
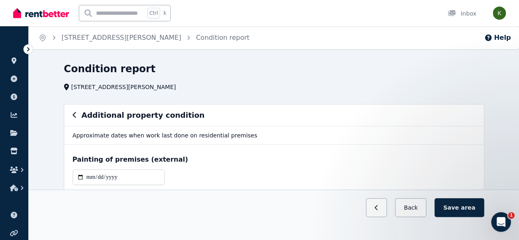
click at [469, 217] on button "Save area" at bounding box center [458, 207] width 49 height 19
click at [74, 115] on icon "button" at bounding box center [75, 115] width 4 height 7
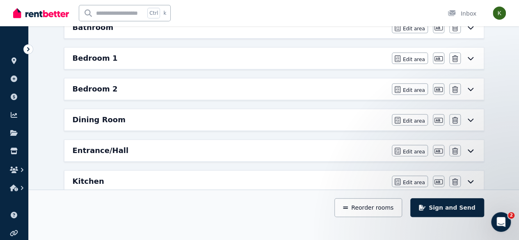
scroll to position [70, 0]
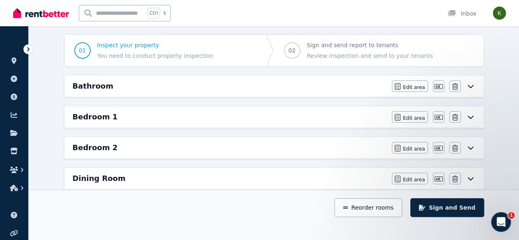
drag, startPoint x: 432, startPoint y: 226, endPoint x: 249, endPoint y: 161, distance: 194.4
click at [295, 54] on span "02" at bounding box center [292, 50] width 16 height 16
drag, startPoint x: 437, startPoint y: 229, endPoint x: 452, endPoint y: 225, distance: 15.2
click at [452, 217] on button "Sign and Send" at bounding box center [446, 207] width 73 height 19
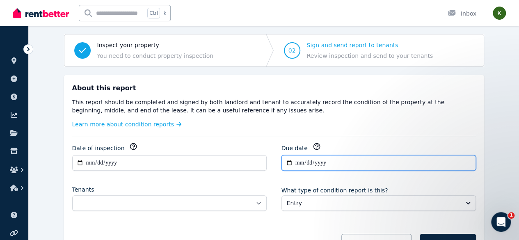
click at [301, 161] on input "**********" at bounding box center [378, 163] width 194 height 16
click at [289, 164] on input "**********" at bounding box center [378, 163] width 194 height 16
type input "**********"
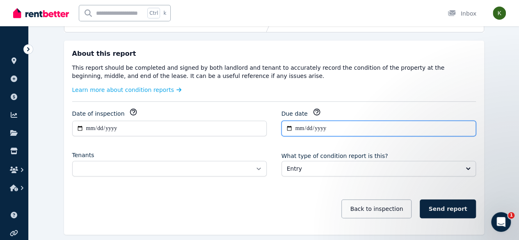
scroll to position [109, 0]
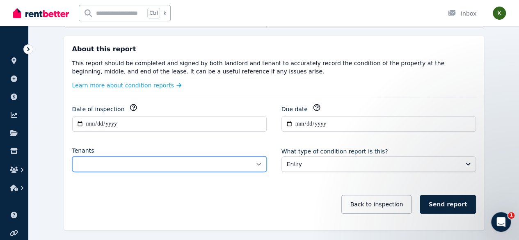
click at [201, 164] on select "**********" at bounding box center [169, 164] width 194 height 16
select select "**********"
click at [72, 156] on select "**********" at bounding box center [169, 164] width 194 height 16
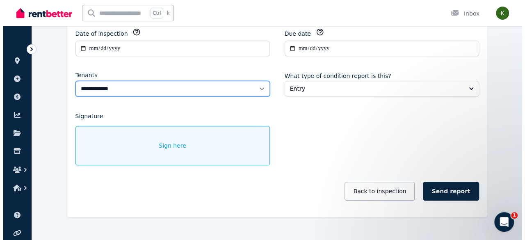
scroll to position [197, 0]
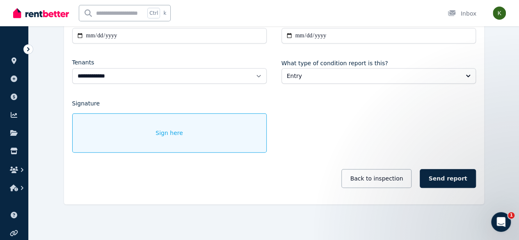
click at [184, 137] on div "Sign here" at bounding box center [169, 132] width 194 height 39
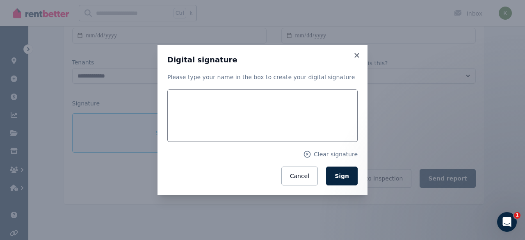
click at [347, 176] on span "Sign" at bounding box center [342, 176] width 14 height 7
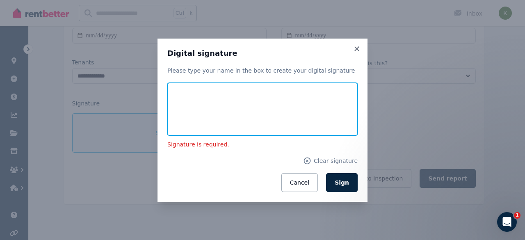
click at [215, 115] on input "text" at bounding box center [262, 109] width 190 height 52
type input "**********"
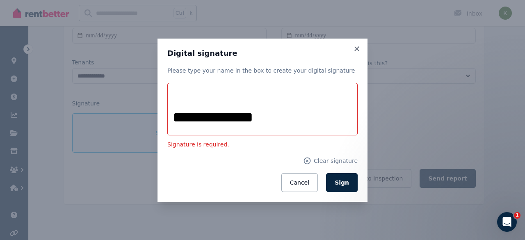
click at [338, 184] on span "Sign" at bounding box center [342, 182] width 14 height 7
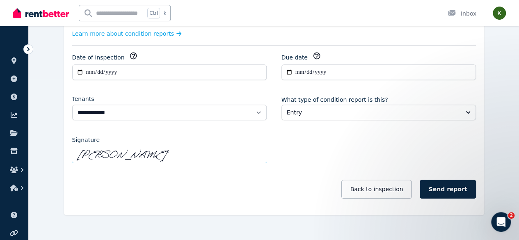
scroll to position [161, 0]
click at [376, 189] on button "Back to inspection" at bounding box center [376, 188] width 70 height 19
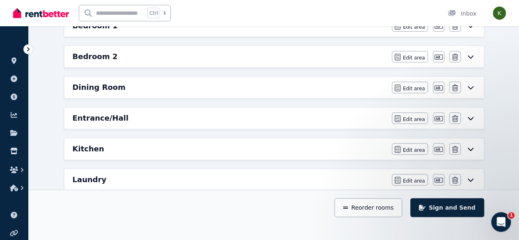
click at [468, 122] on div "Entrance/Hall Edit area Edit area Edit name [GEOGRAPHIC_DATA]" at bounding box center [273, 117] width 419 height 21
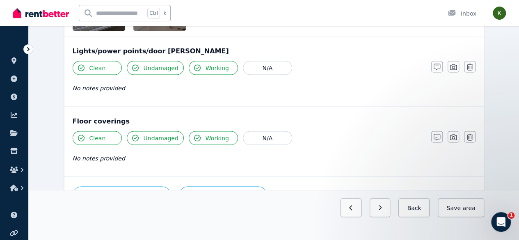
scroll to position [750, 0]
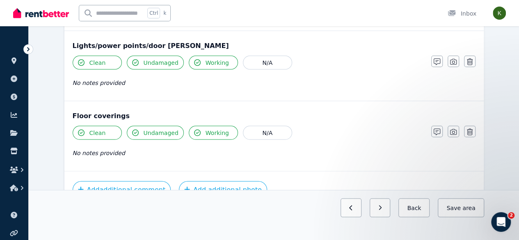
click at [436, 129] on icon "button" at bounding box center [436, 131] width 7 height 7
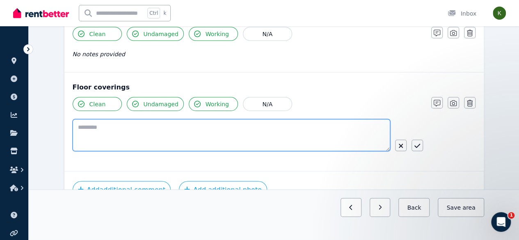
click at [315, 146] on textarea at bounding box center [231, 135] width 317 height 32
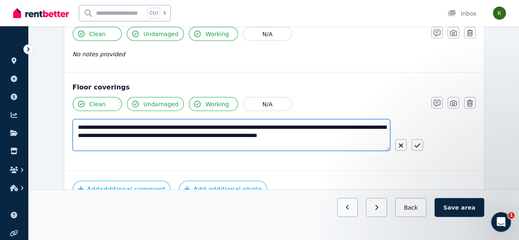
type textarea "**********"
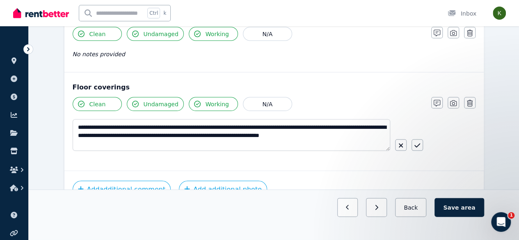
click at [417, 144] on icon "button" at bounding box center [417, 146] width 6 height 4
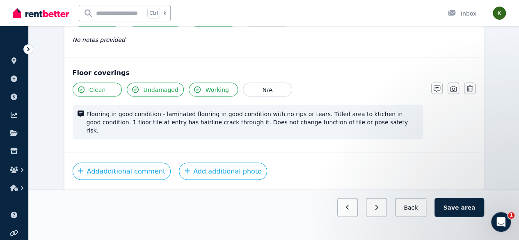
scroll to position [793, 0]
click at [462, 217] on button "Save area" at bounding box center [458, 207] width 49 height 19
click at [468, 212] on span "area" at bounding box center [468, 207] width 13 height 8
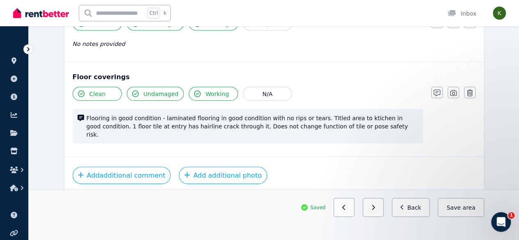
click at [417, 217] on button "Back" at bounding box center [411, 207] width 38 height 19
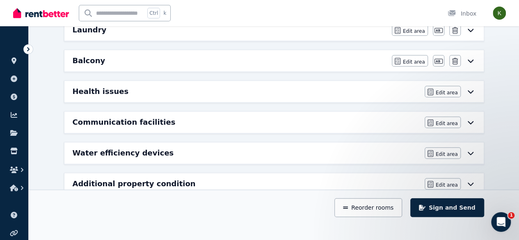
click at [464, 217] on button "Sign and Send" at bounding box center [446, 207] width 73 height 19
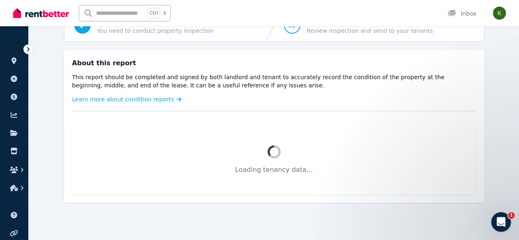
scroll to position [135, 0]
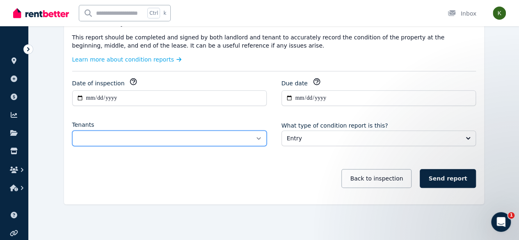
click at [235, 134] on select "**********" at bounding box center [169, 138] width 194 height 16
select select "**********"
click at [72, 130] on select "**********" at bounding box center [169, 138] width 194 height 16
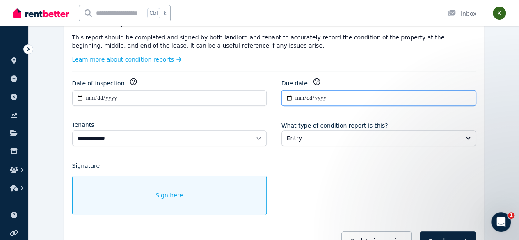
click at [380, 99] on input "**********" at bounding box center [378, 98] width 194 height 16
click at [466, 100] on input "**********" at bounding box center [378, 98] width 194 height 16
click at [289, 97] on input "**********" at bounding box center [378, 98] width 194 height 16
type input "**********"
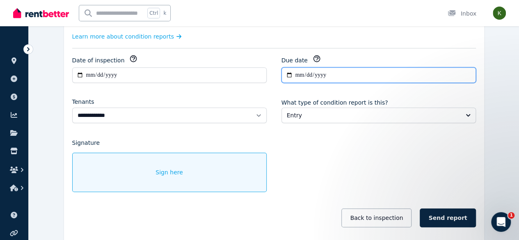
scroll to position [158, 0]
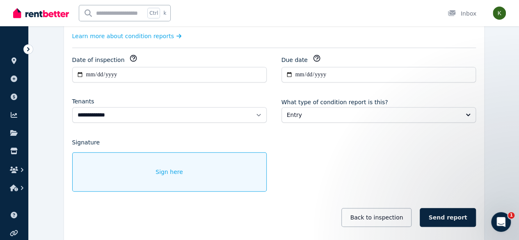
click at [459, 215] on button "Send report" at bounding box center [448, 217] width 56 height 19
click at [171, 173] on span "Sign here" at bounding box center [168, 172] width 27 height 8
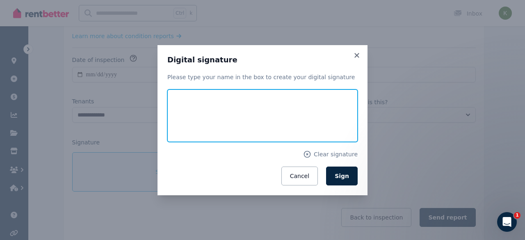
click at [201, 122] on input "text" at bounding box center [262, 115] width 190 height 52
type input "**********"
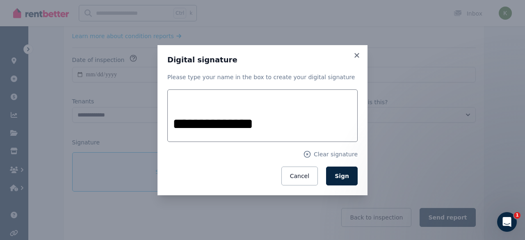
click at [342, 178] on span "Sign" at bounding box center [342, 176] width 14 height 7
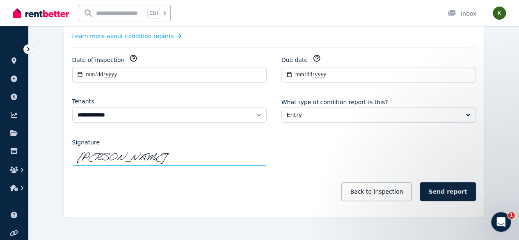
click at [458, 194] on button "Send report" at bounding box center [448, 191] width 56 height 19
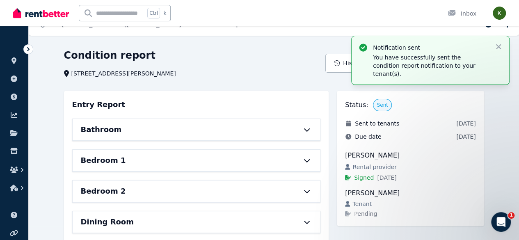
scroll to position [0, 0]
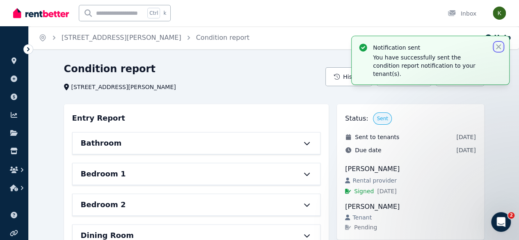
click at [498, 46] on icon "button" at bounding box center [498, 46] width 5 height 5
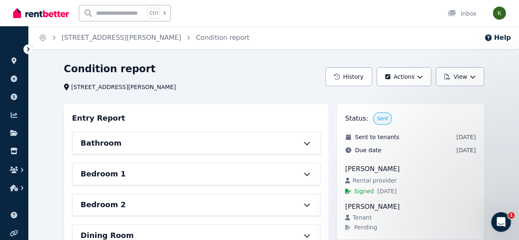
click at [27, 50] on icon at bounding box center [28, 49] width 8 height 8
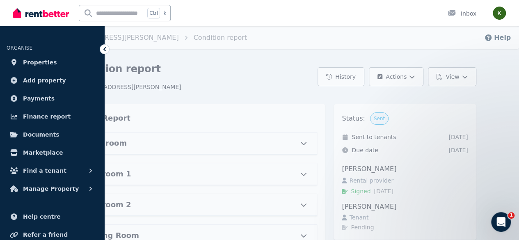
click at [50, 98] on link "Payments" at bounding box center [52, 98] width 91 height 16
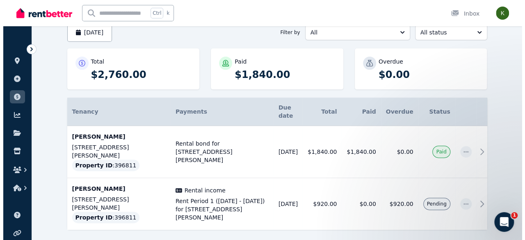
scroll to position [85, 0]
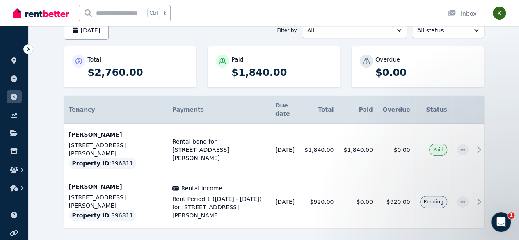
click at [484, 197] on icon at bounding box center [479, 202] width 10 height 10
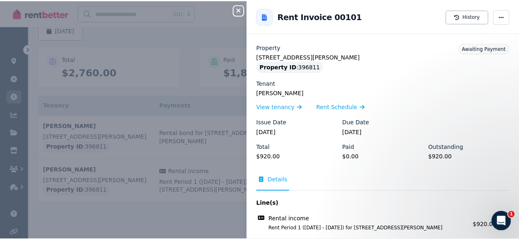
scroll to position [29, 0]
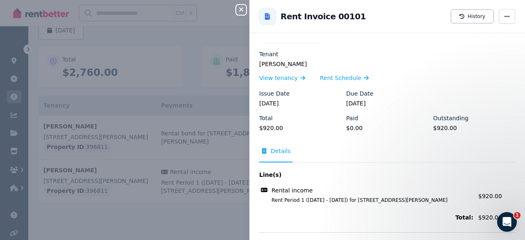
click at [504, 17] on icon "button" at bounding box center [507, 17] width 7 height 6
click at [468, 54] on span "Mark as paid" at bounding box center [482, 57] width 52 height 10
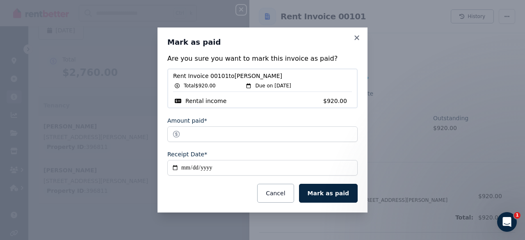
click at [327, 197] on button "Mark as paid" at bounding box center [328, 193] width 59 height 19
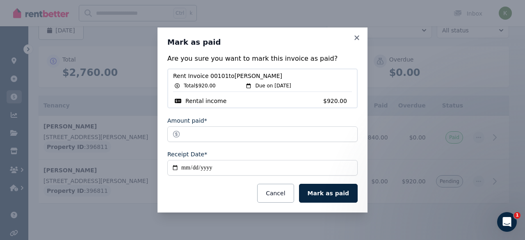
click at [325, 198] on button "Mark as paid" at bounding box center [328, 193] width 59 height 19
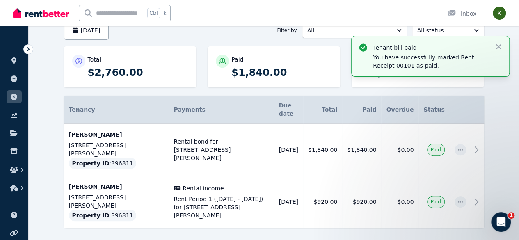
scroll to position [0, 0]
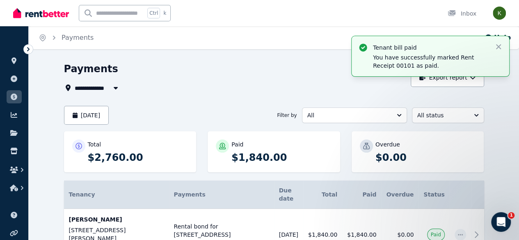
click at [112, 90] on icon "button" at bounding box center [116, 87] width 8 height 7
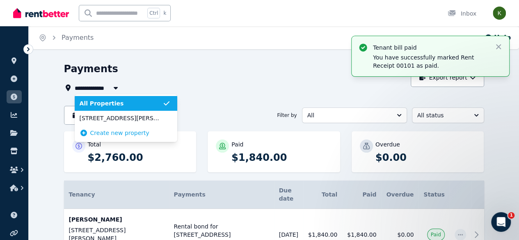
click at [101, 119] on span "[STREET_ADDRESS][PERSON_NAME]" at bounding box center [121, 118] width 83 height 8
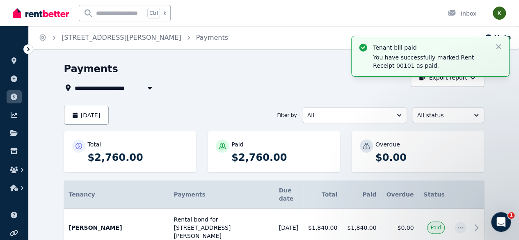
click at [107, 89] on span "[STREET_ADDRESS][PERSON_NAME]" at bounding box center [134, 88] width 119 height 10
type input "**********"
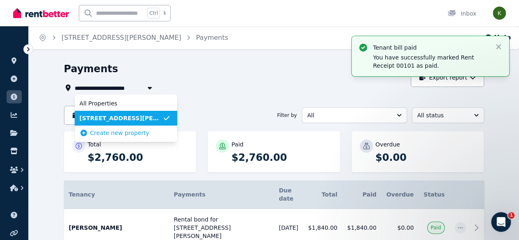
click at [118, 119] on span "[STREET_ADDRESS][PERSON_NAME]" at bounding box center [121, 118] width 83 height 8
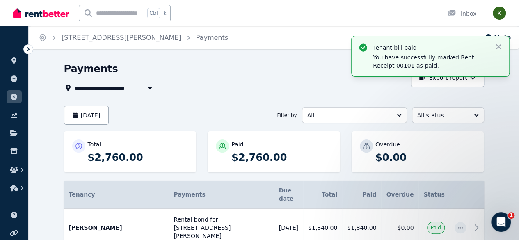
click at [11, 64] on icon at bounding box center [14, 60] width 8 height 7
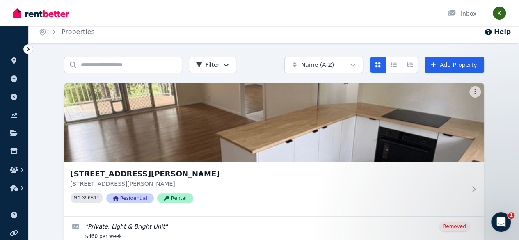
scroll to position [6, 0]
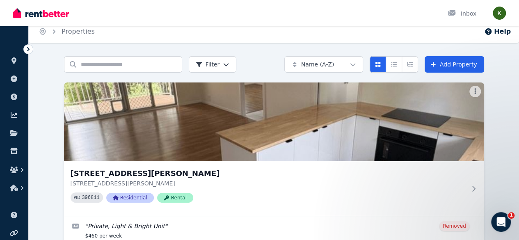
click at [469, 186] on icon at bounding box center [473, 188] width 8 height 7
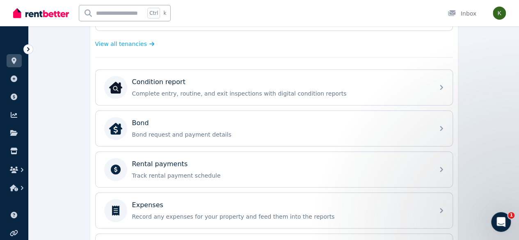
scroll to position [224, 0]
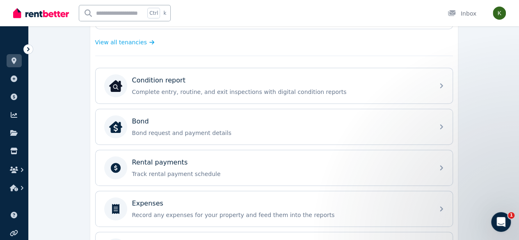
click at [438, 165] on icon at bounding box center [441, 168] width 10 height 10
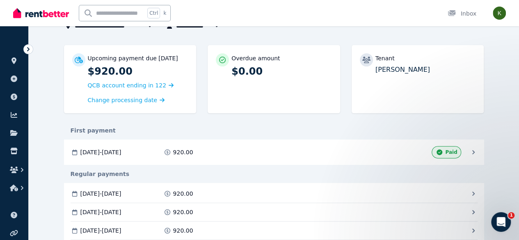
scroll to position [63, 0]
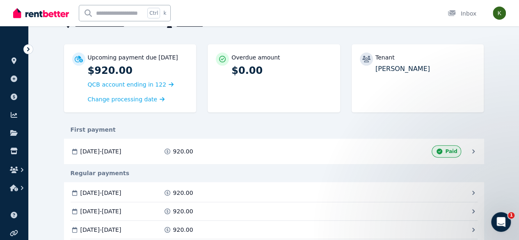
click at [0, 0] on span "Download" at bounding box center [0, 0] width 0 height 0
click at [7, 135] on link at bounding box center [14, 132] width 15 height 13
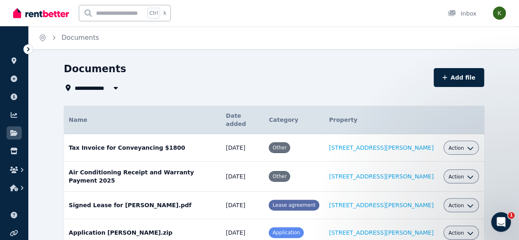
click at [21, 172] on icon "button" at bounding box center [22, 170] width 8 height 8
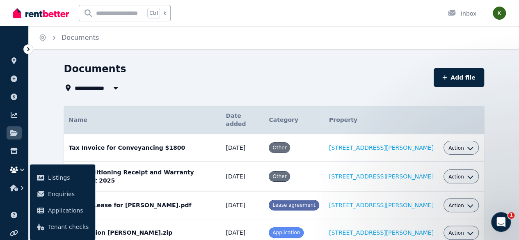
click at [15, 151] on icon at bounding box center [14, 151] width 8 height 7
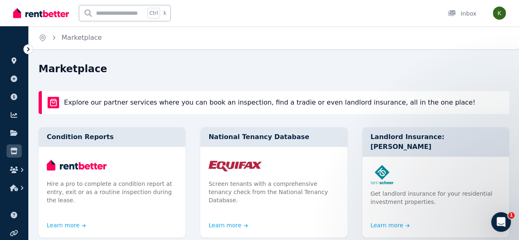
click at [14, 115] on icon at bounding box center [14, 115] width 7 height 6
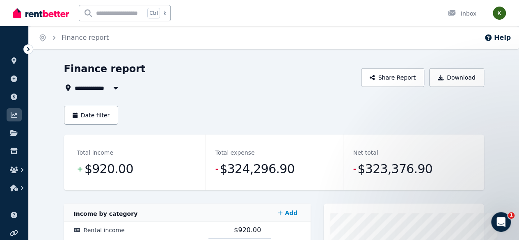
click at [231, 186] on div "Total expense - $324,296.90" at bounding box center [274, 163] width 138 height 56
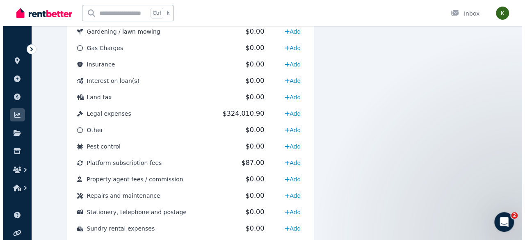
scroll to position [404, 0]
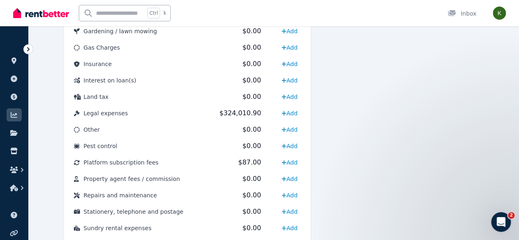
click at [297, 195] on link "Add" at bounding box center [289, 195] width 23 height 13
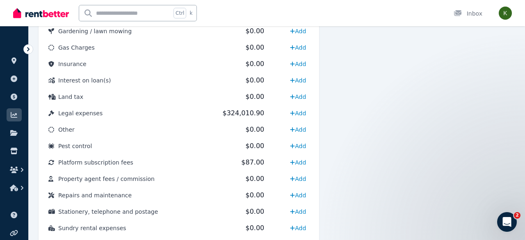
select select "**********"
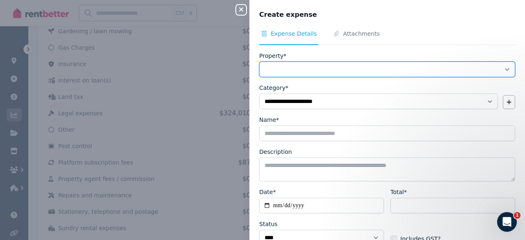
click at [332, 75] on select "**********" at bounding box center [387, 70] width 256 height 16
select select "**********"
click at [259, 62] on select "**********" at bounding box center [387, 70] width 256 height 16
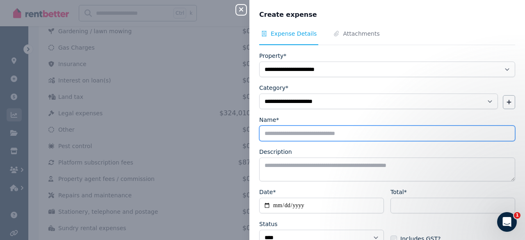
click at [333, 134] on input "Name*" at bounding box center [387, 133] width 256 height 16
type input "**********"
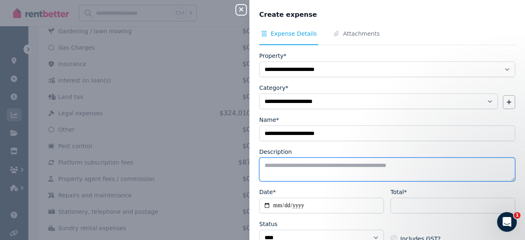
click at [346, 167] on textarea "Description" at bounding box center [387, 169] width 256 height 24
type textarea "**********"
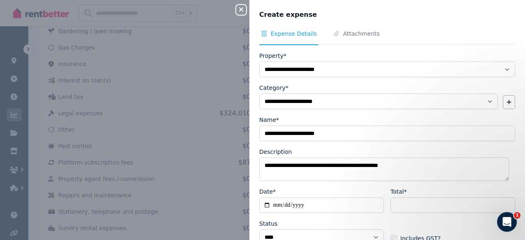
click at [304, 201] on input "Date*" at bounding box center [321, 205] width 125 height 16
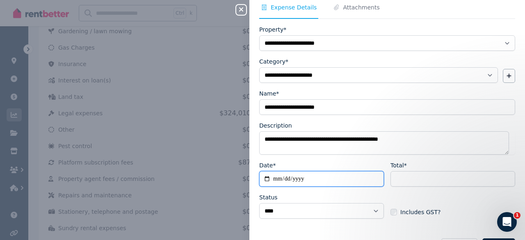
scroll to position [30, 0]
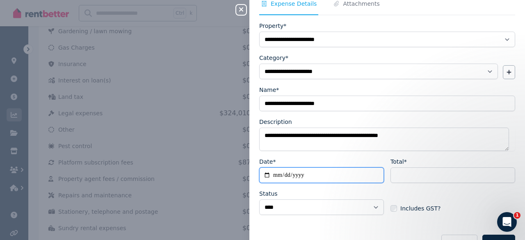
click at [276, 175] on input "Date*" at bounding box center [321, 175] width 125 height 16
type input "**********"
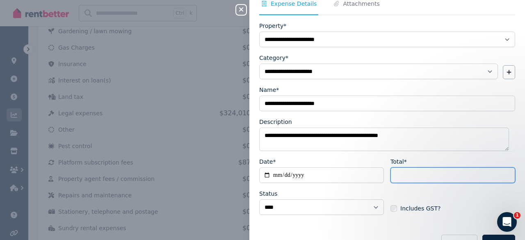
click at [423, 176] on input "Total*" at bounding box center [452, 175] width 125 height 16
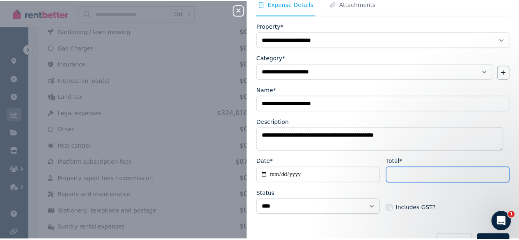
scroll to position [52, 0]
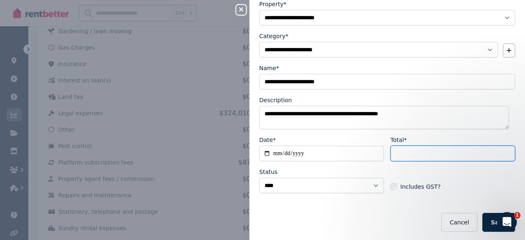
type input "*****"
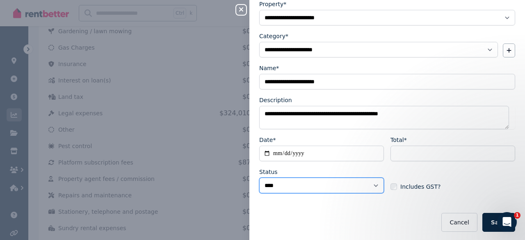
click at [379, 184] on select "****** ****" at bounding box center [321, 186] width 125 height 16
click at [259, 178] on select "****** ****" at bounding box center [321, 186] width 125 height 16
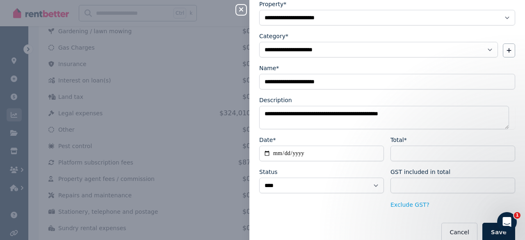
click at [490, 228] on button "Save" at bounding box center [498, 232] width 33 height 19
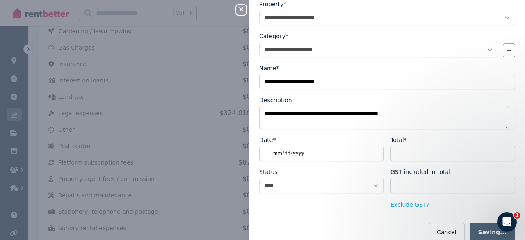
select select
